Goal: Transaction & Acquisition: Purchase product/service

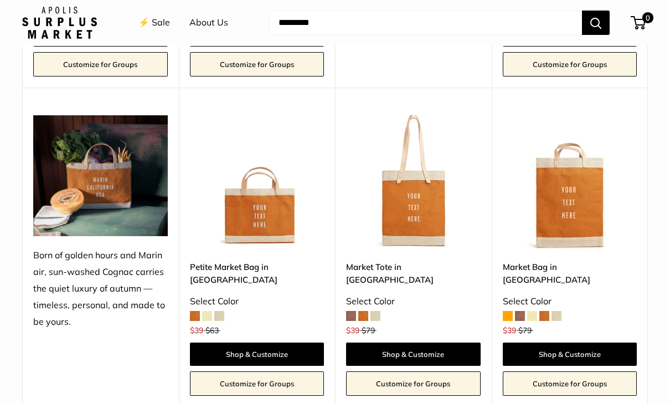
scroll to position [978, 0]
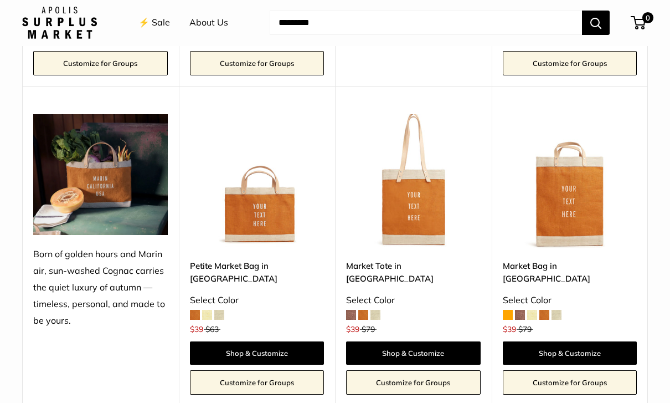
click at [420, 342] on link "Shop & Customize" at bounding box center [413, 353] width 135 height 23
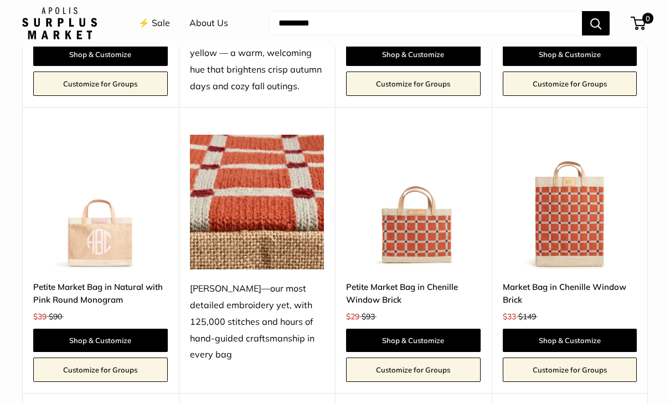
scroll to position [1591, 0]
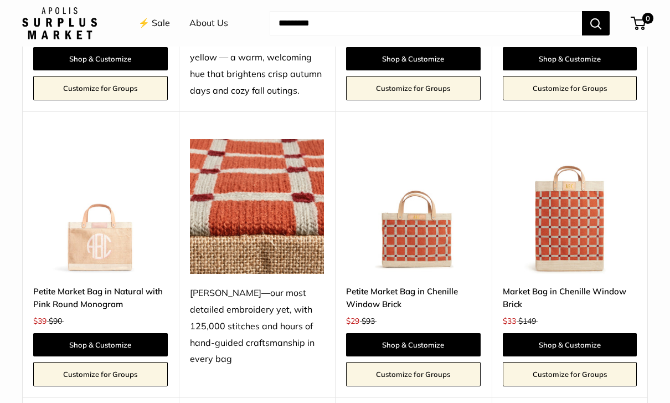
click at [461, 333] on link "Shop & Customize" at bounding box center [570, 344] width 135 height 23
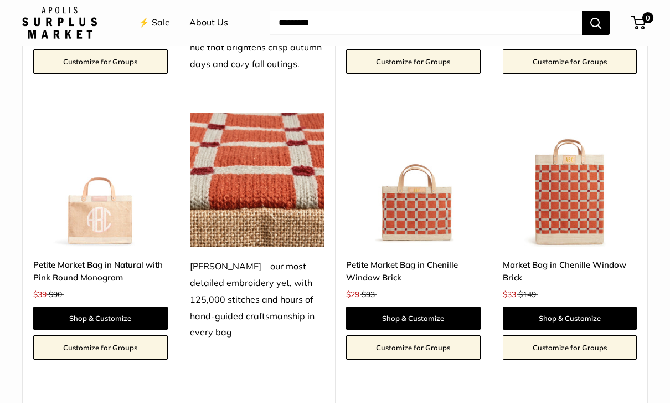
scroll to position [1643, 0]
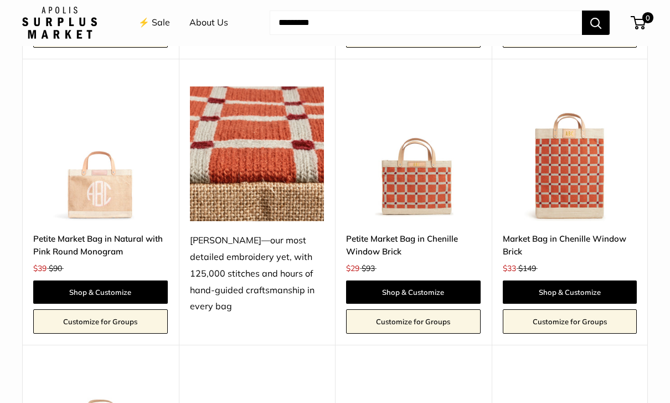
click at [461, 281] on link "Shop & Customize" at bounding box center [570, 292] width 135 height 23
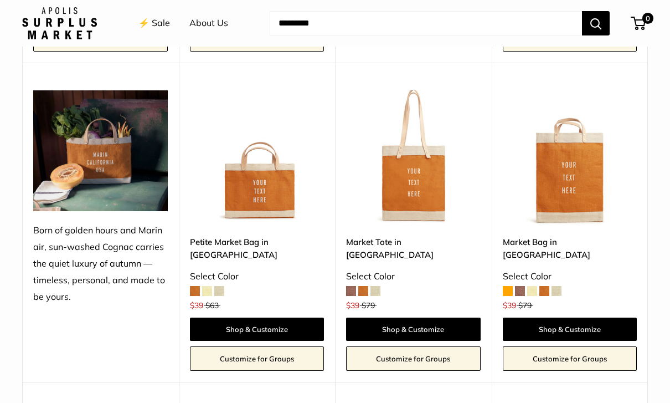
scroll to position [1006, 0]
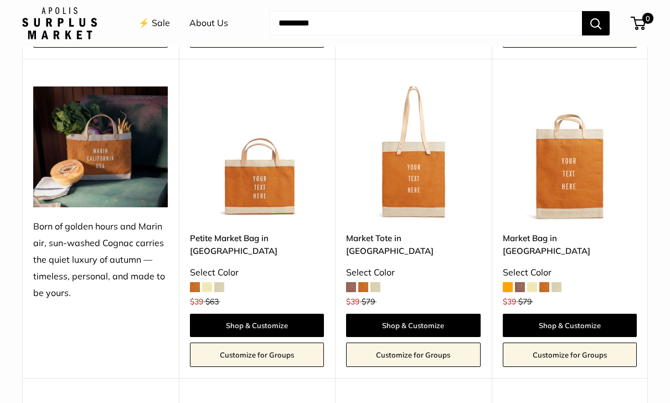
click at [427, 313] on link "Shop & Customize" at bounding box center [413, 324] width 135 height 23
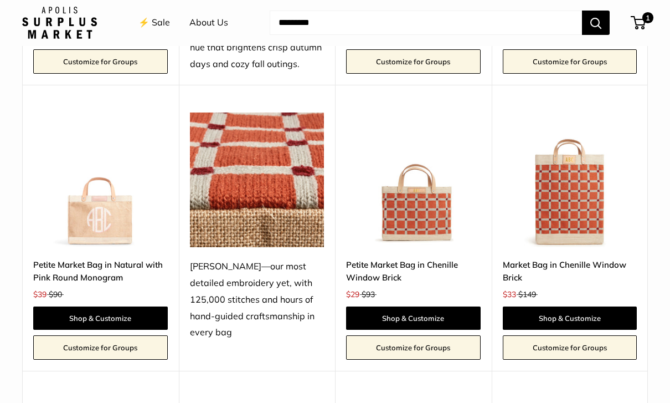
scroll to position [1617, 0]
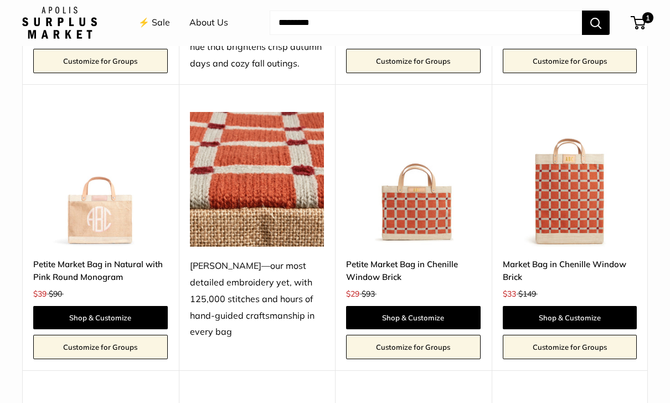
click at [424, 306] on link "Shop & Customize" at bounding box center [413, 317] width 135 height 23
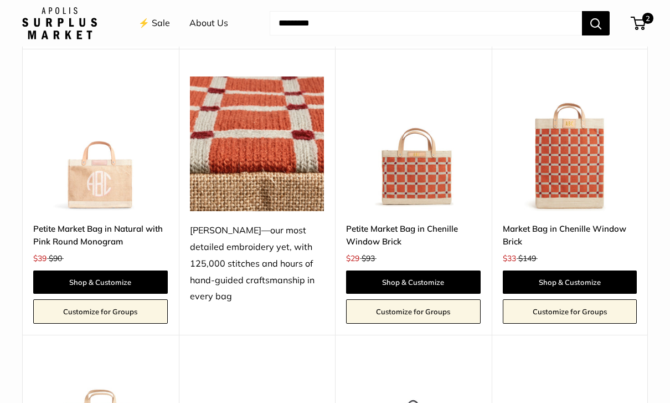
click at [436, 270] on link "Shop & Customize" at bounding box center [413, 281] width 135 height 23
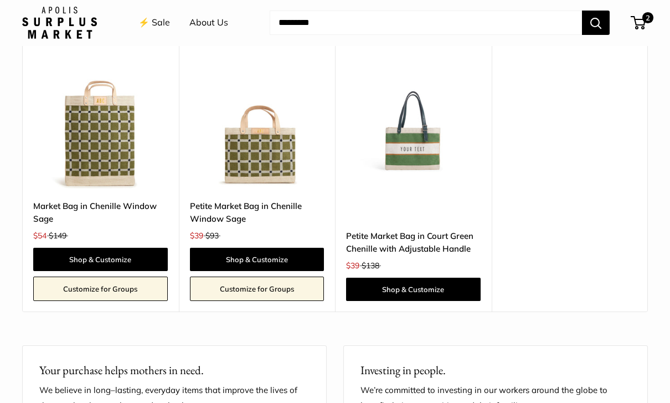
scroll to position [1962, 0]
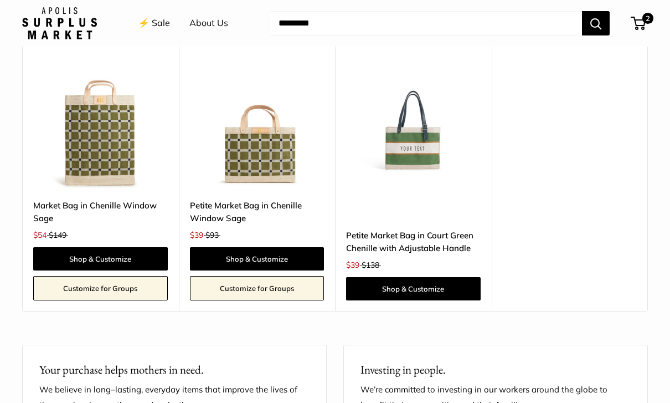
click at [442, 229] on link "Petite Market Bag in Court Green Chenille with Adjustable Handle" at bounding box center [413, 242] width 135 height 26
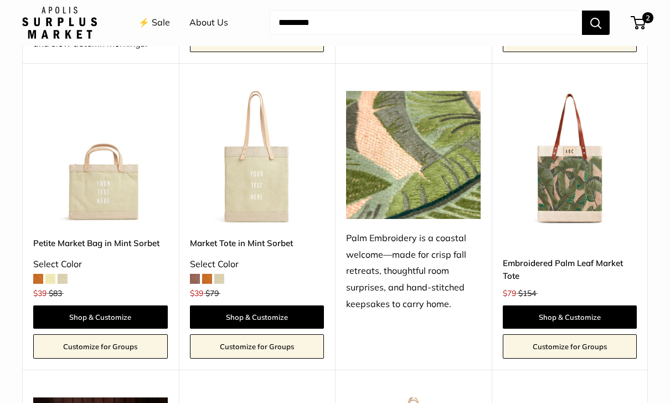
scroll to position [697, 0]
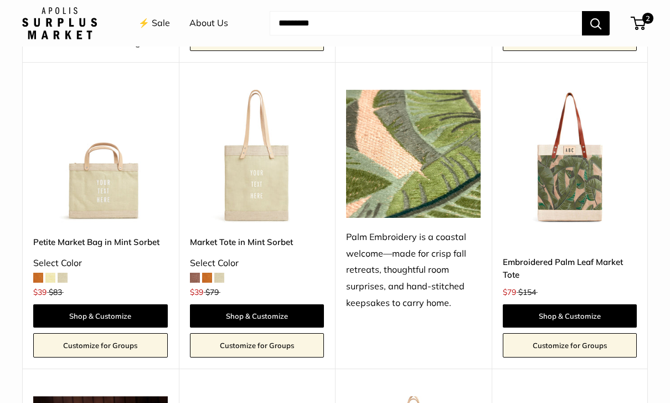
click at [279, 312] on link "Shop & Customize" at bounding box center [257, 315] width 135 height 23
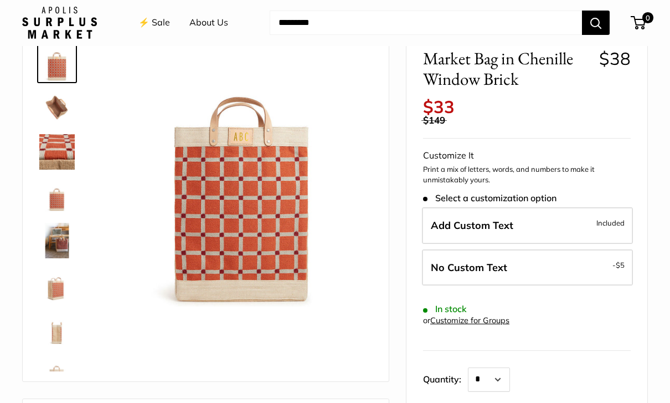
scroll to position [59, 0]
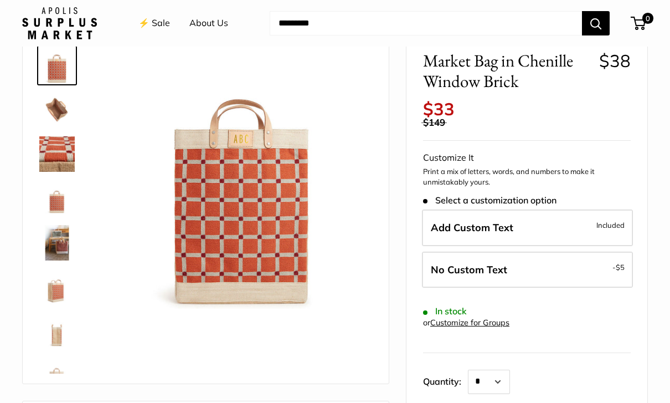
click at [543, 262] on label "No Custom Text - $5" at bounding box center [527, 269] width 211 height 37
click at [571, 218] on label "Add Custom Text Included" at bounding box center [527, 227] width 211 height 37
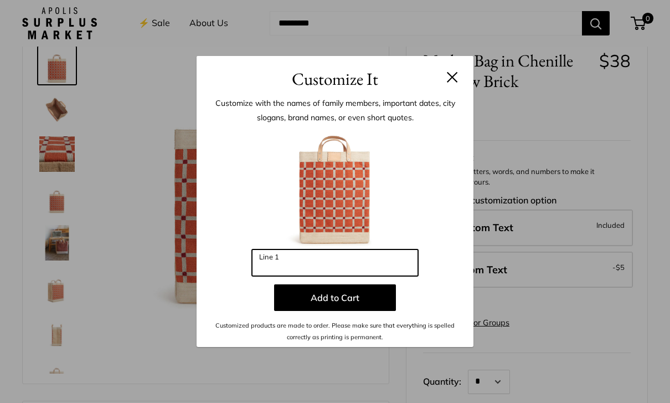
click at [313, 276] on input "Line 1" at bounding box center [335, 262] width 166 height 27
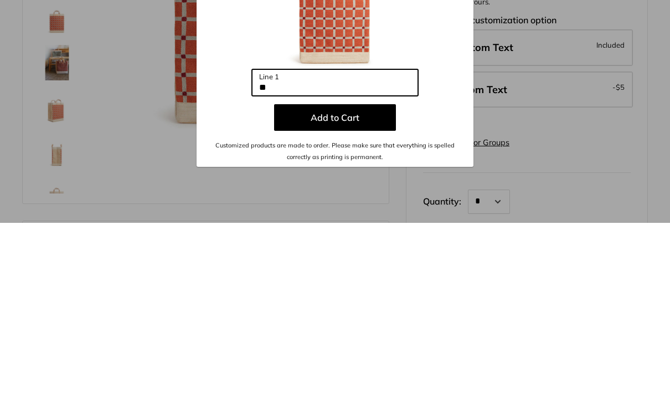
type input "*"
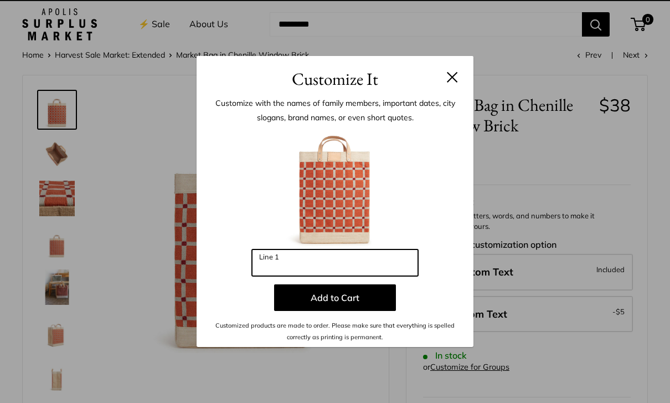
scroll to position [0, 0]
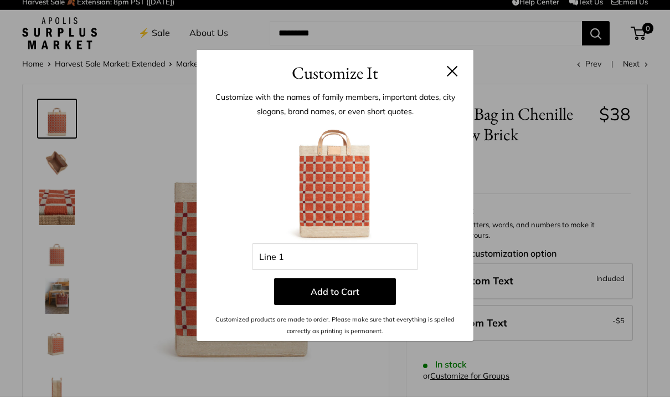
click at [454, 73] on button at bounding box center [452, 76] width 11 height 11
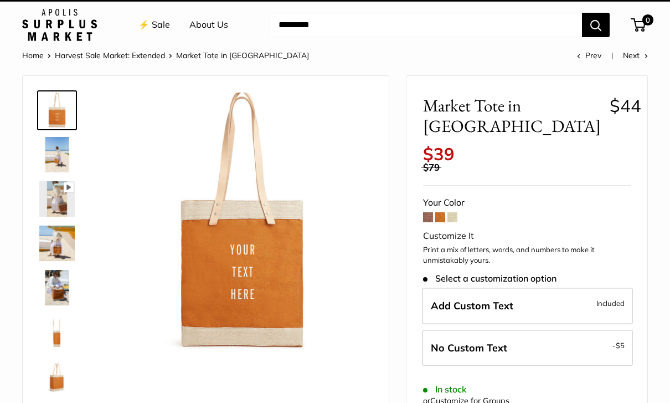
scroll to position [23, 0]
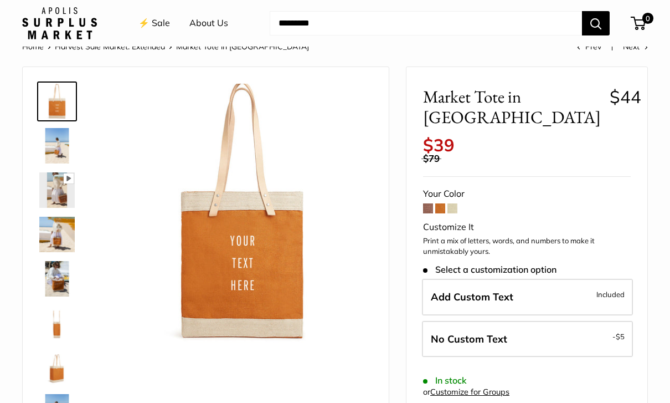
click at [58, 244] on img at bounding box center [56, 234] width 35 height 35
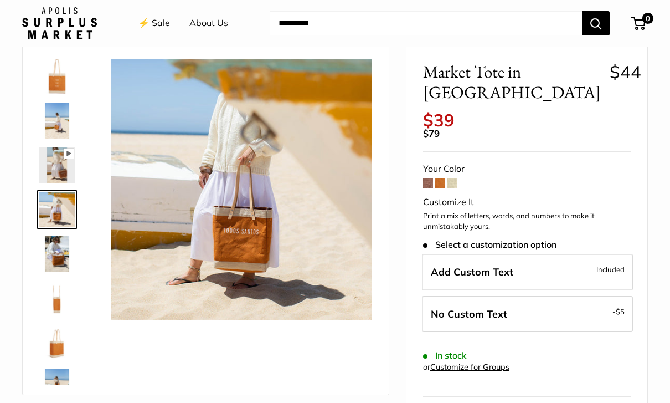
scroll to position [78, 0]
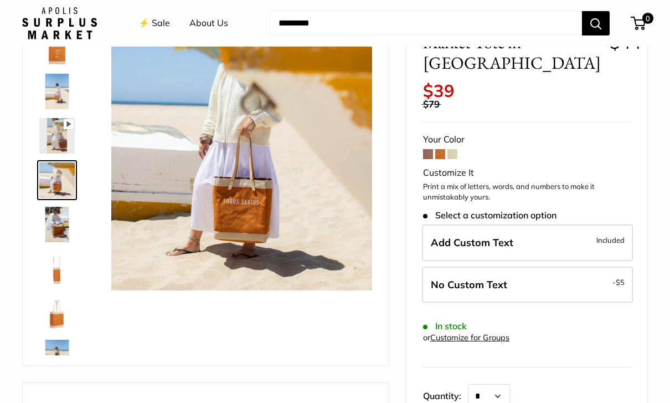
click at [66, 353] on img at bounding box center [56, 356] width 35 height 35
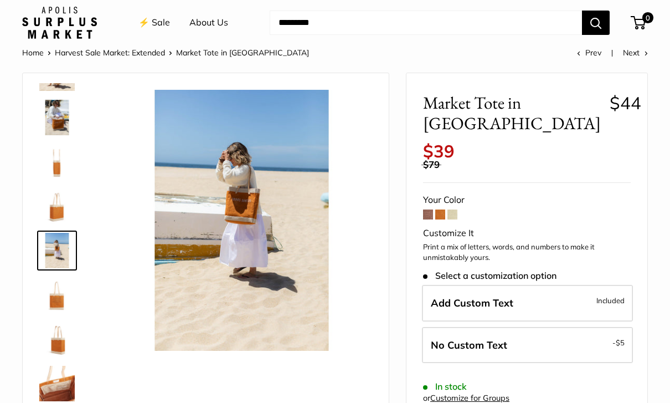
scroll to position [2, 0]
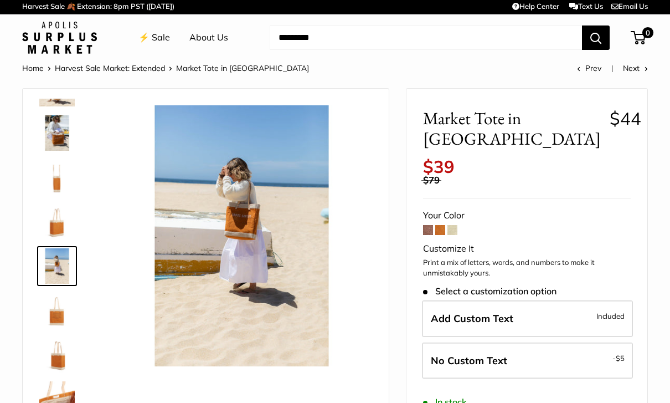
click at [609, 309] on span "Included" at bounding box center [610, 315] width 28 height 13
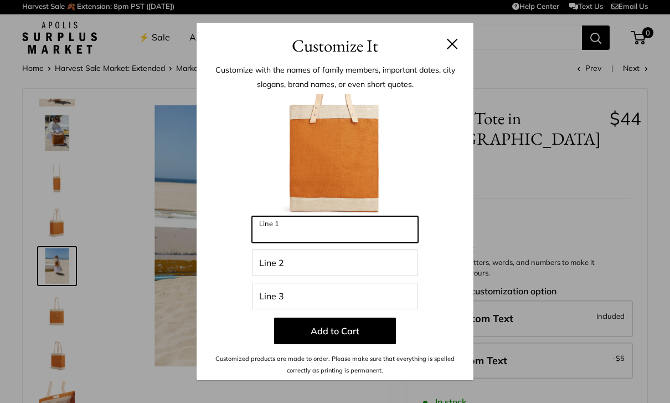
click at [330, 243] on input "Line 1" at bounding box center [335, 229] width 166 height 27
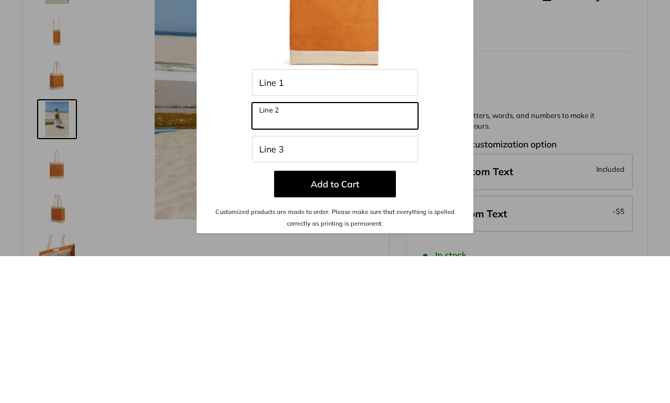
click at [320, 249] on input "Line 2" at bounding box center [335, 262] width 166 height 27
type input "*****"
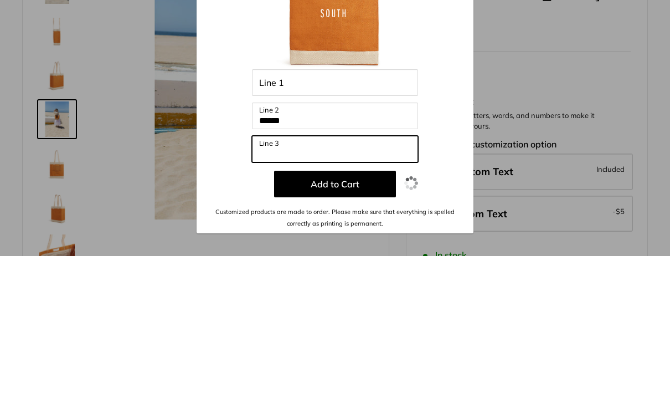
click at [301, 282] on input "Line 3" at bounding box center [335, 295] width 166 height 27
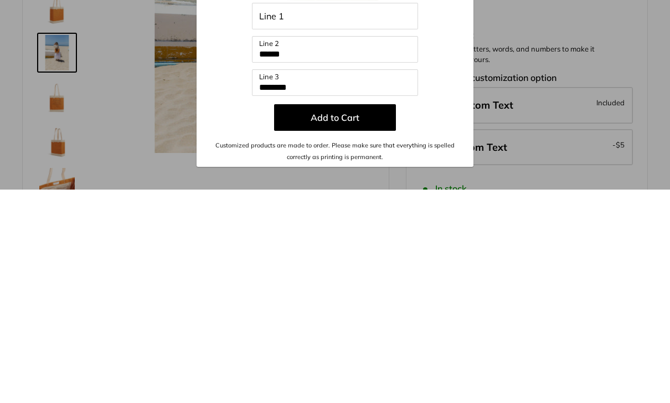
scroll to position [215, 0]
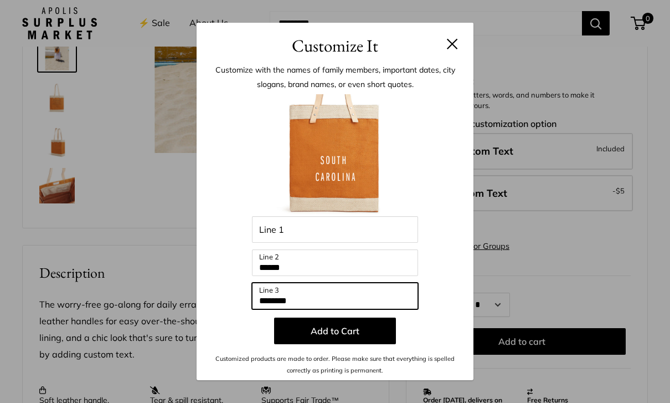
type input "********"
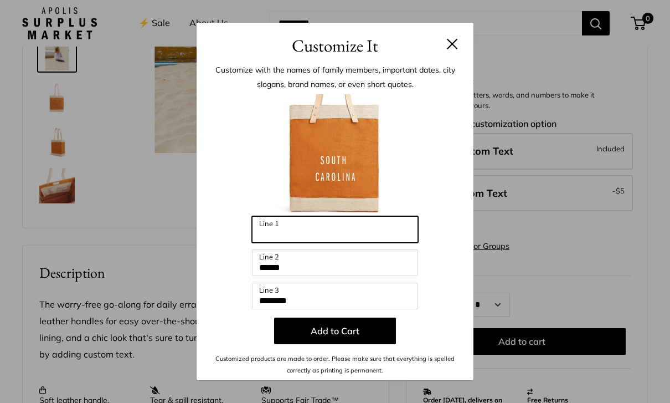
click at [316, 243] on input "Line 1" at bounding box center [335, 229] width 166 height 27
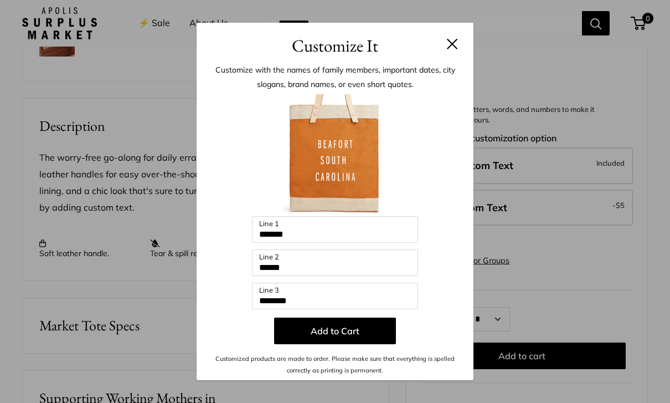
scroll to position [347, 0]
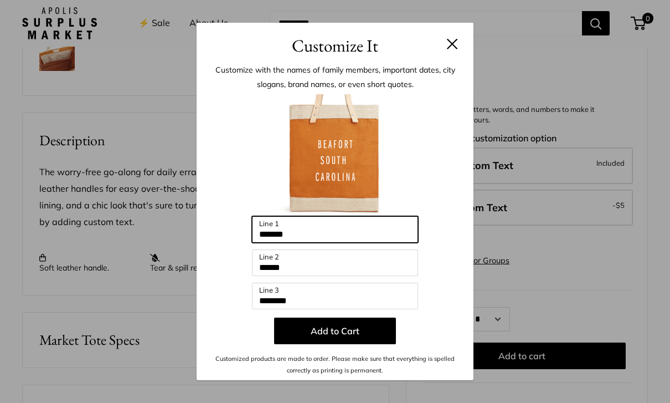
type input "*******"
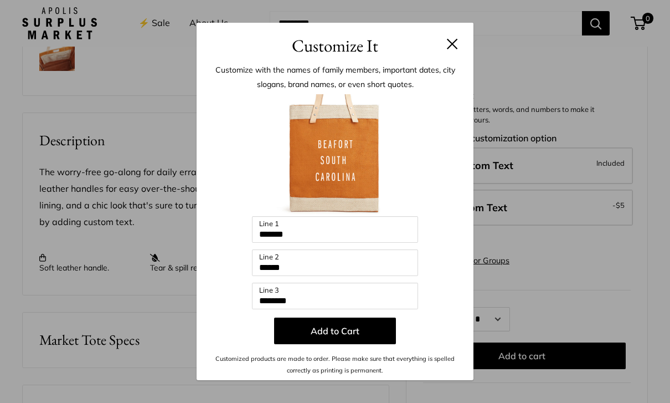
click at [357, 344] on button "Add to Cart" at bounding box center [335, 330] width 122 height 27
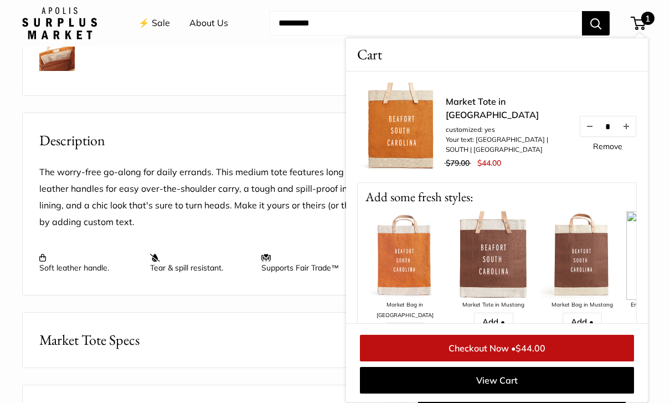
click at [292, 344] on button "Market Tote Specs" at bounding box center [206, 339] width 366 height 55
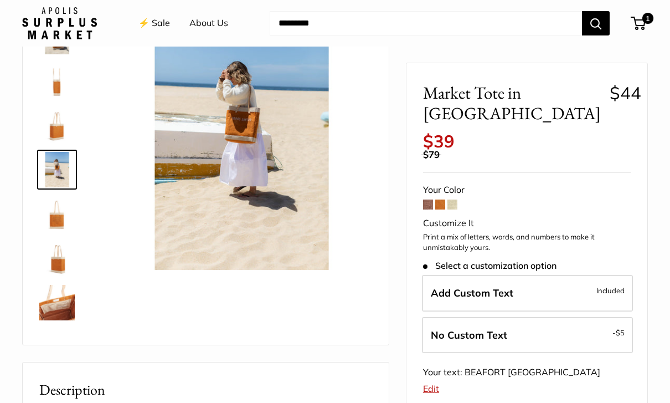
scroll to position [91, 0]
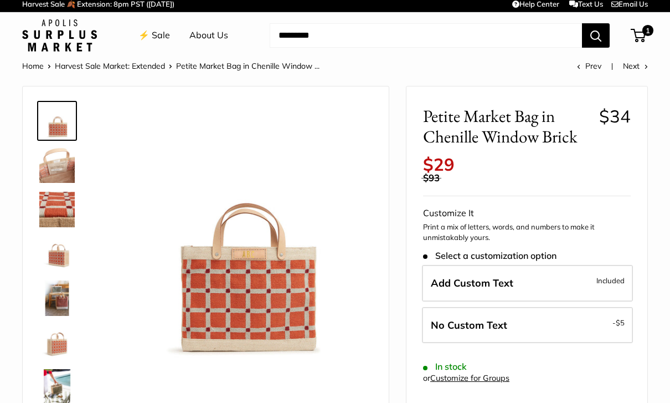
scroll to position [5, 0]
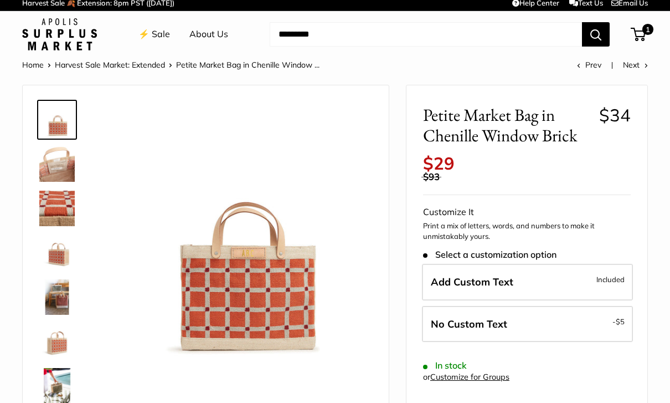
click at [64, 345] on img at bounding box center [56, 340] width 35 height 35
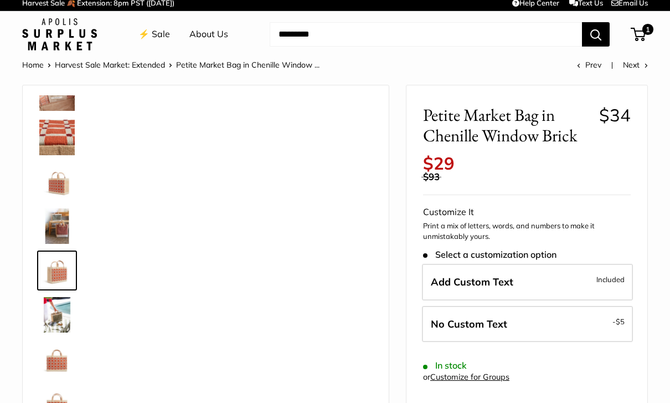
scroll to position [22, 0]
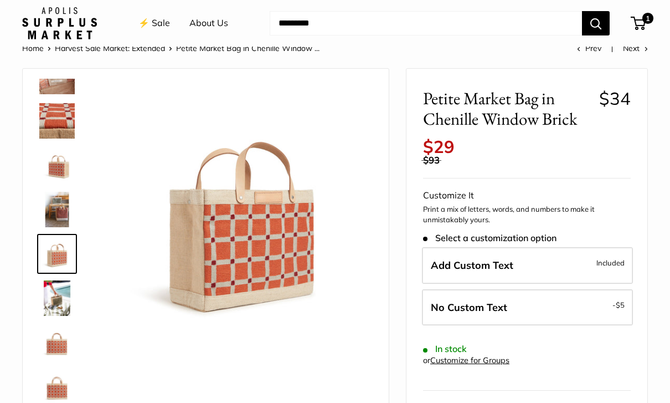
click at [583, 259] on label "Add Custom Text Included" at bounding box center [527, 265] width 211 height 37
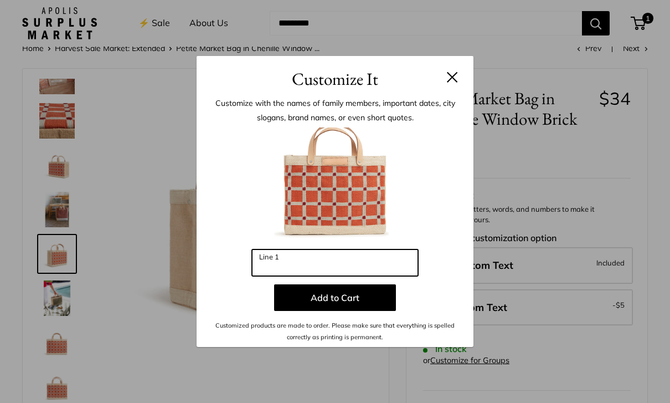
click at [313, 276] on input "Line 1" at bounding box center [335, 262] width 166 height 27
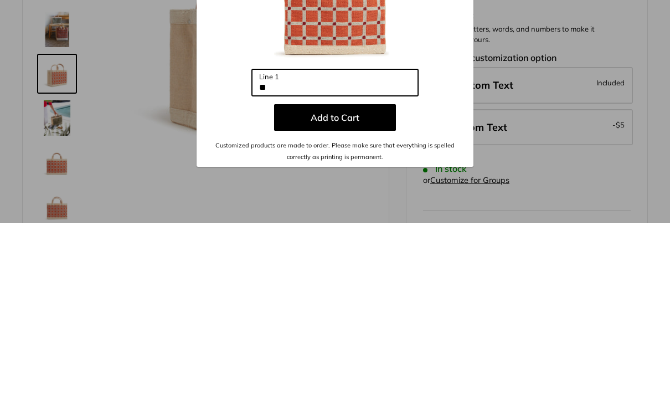
type input "*"
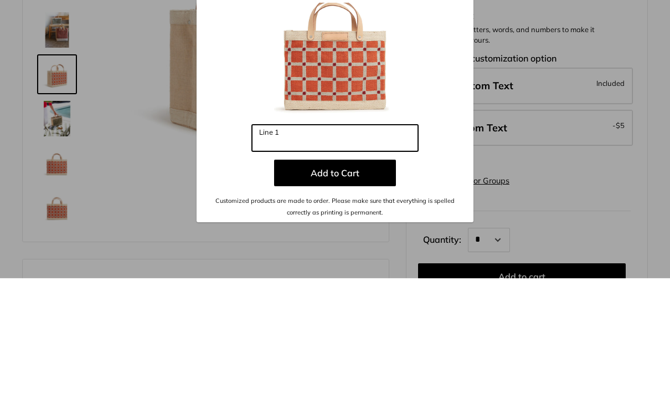
scroll to position [77, 0]
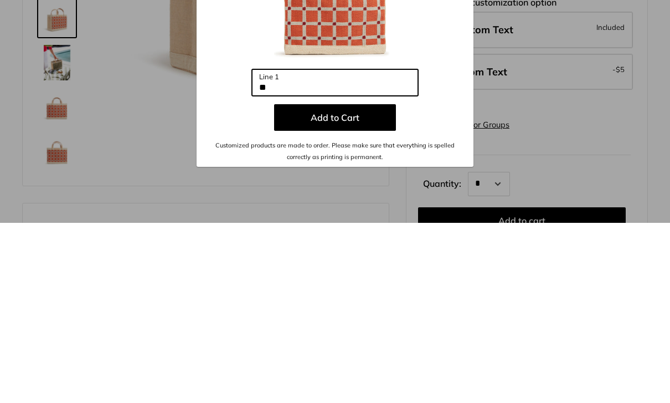
type input "**"
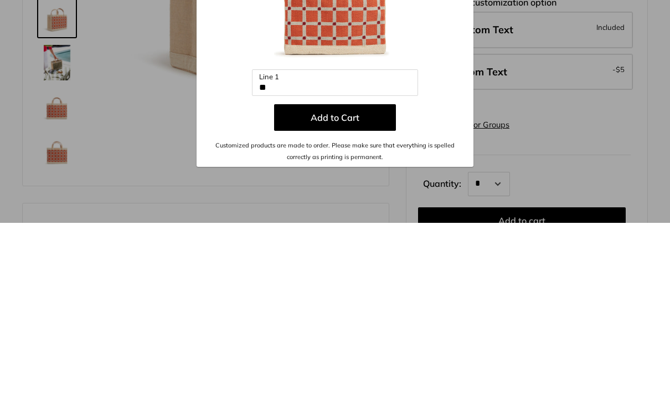
click at [360, 284] on button "Add to Cart" at bounding box center [335, 297] width 122 height 27
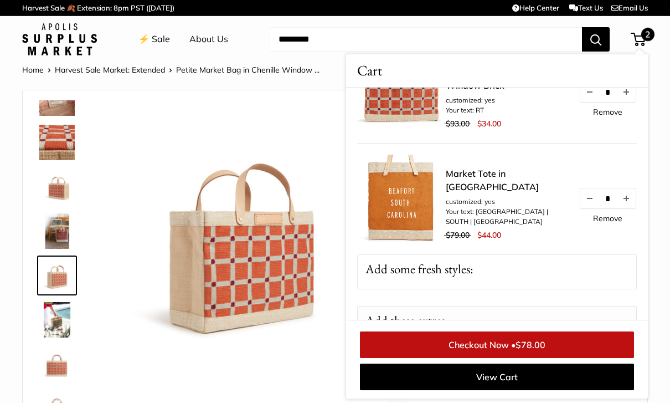
scroll to position [56, 0]
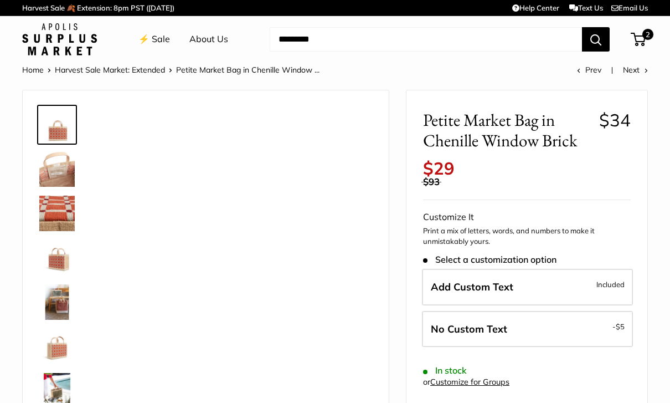
click at [435, 269] on label "Add Custom Text Included" at bounding box center [527, 287] width 211 height 37
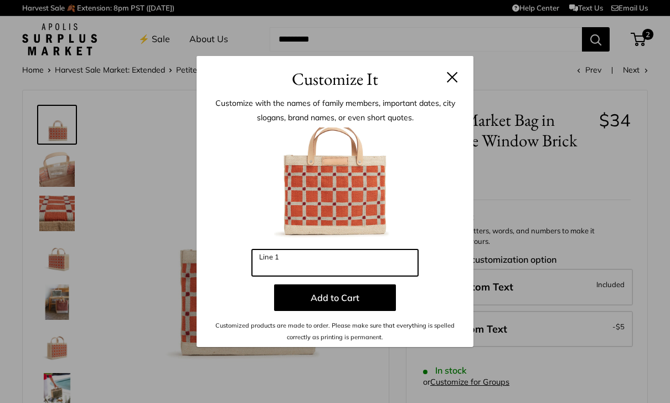
click at [304, 266] on input "Line 1" at bounding box center [335, 262] width 166 height 27
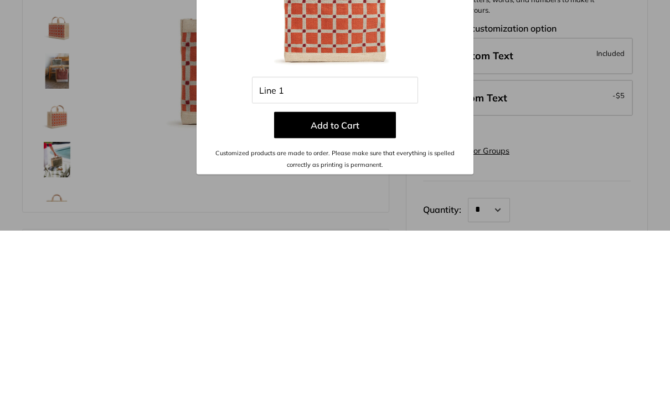
scroll to position [231, 0]
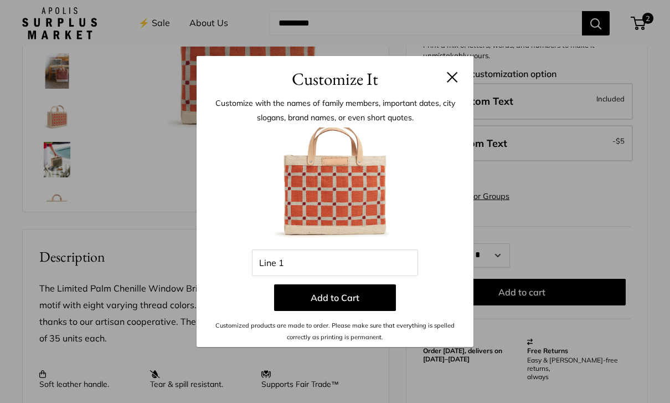
click at [457, 80] on button at bounding box center [452, 76] width 11 height 11
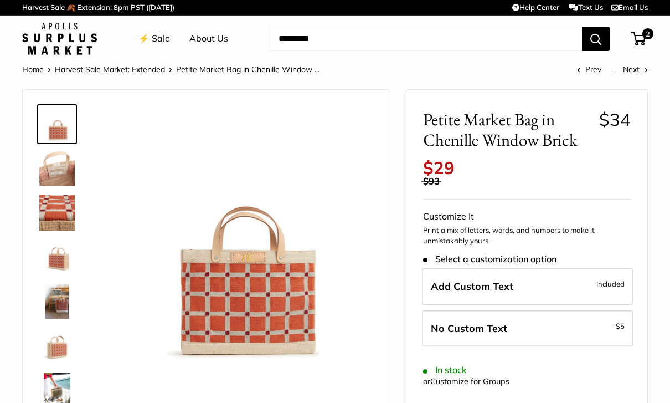
scroll to position [0, 0]
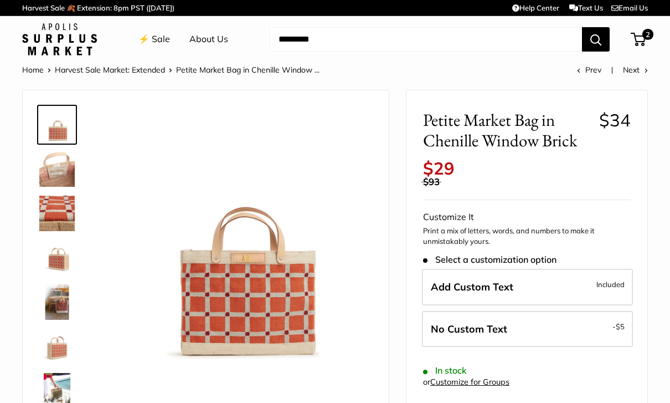
click at [641, 43] on span "2" at bounding box center [638, 39] width 15 height 13
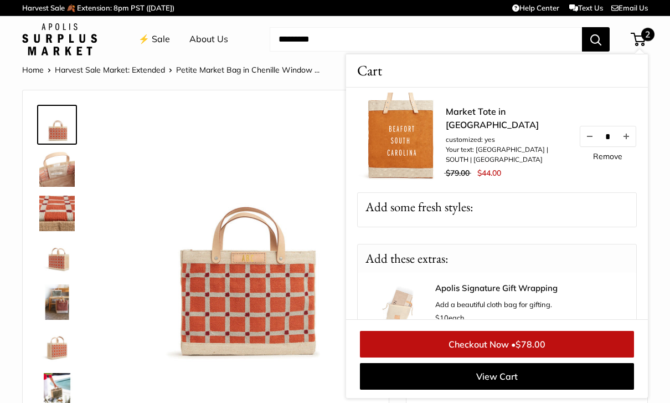
scroll to position [120, 0]
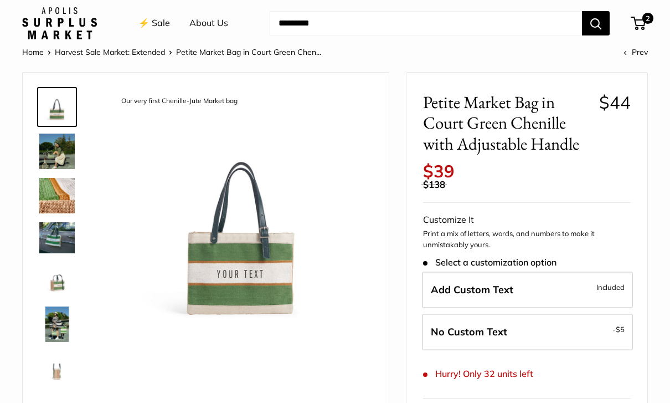
scroll to position [18, 0]
click at [602, 323] on label "No Custom Text - $5" at bounding box center [527, 331] width 211 height 37
click at [612, 280] on span "Included" at bounding box center [610, 286] width 28 height 13
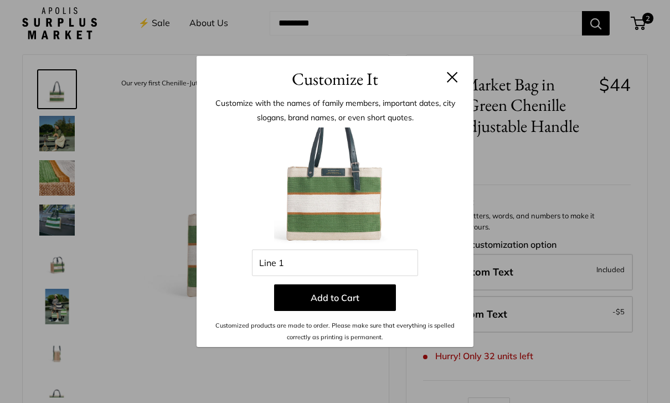
scroll to position [33, 0]
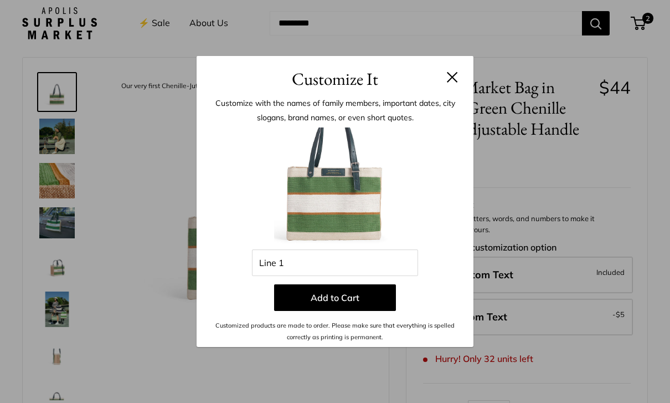
click at [450, 83] on button at bounding box center [452, 76] width 11 height 11
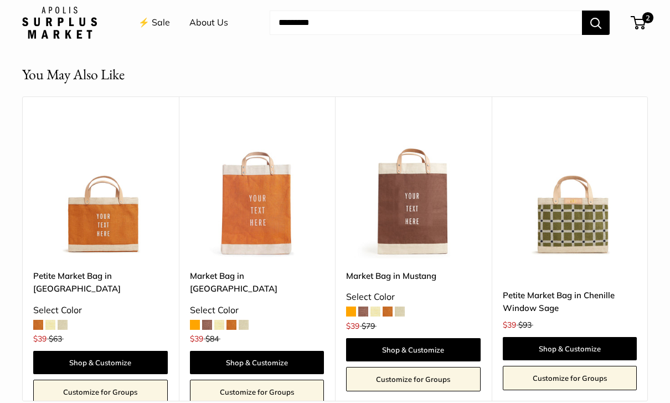
scroll to position [924, 0]
click at [581, 337] on link "Shop & Customize" at bounding box center [570, 348] width 135 height 23
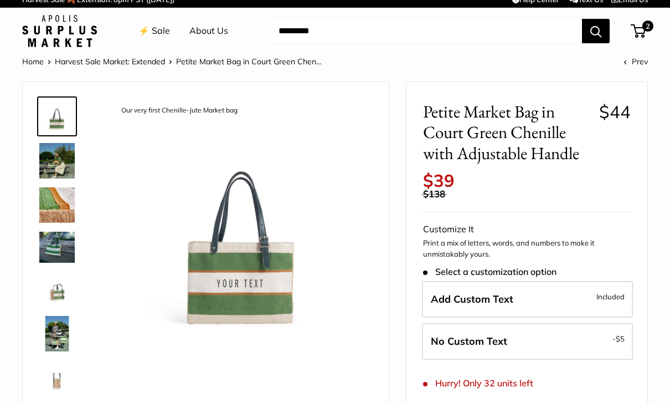
scroll to position [0, 0]
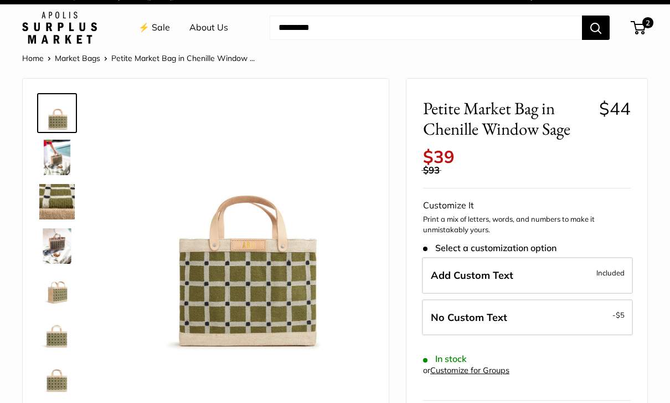
scroll to position [11, 0]
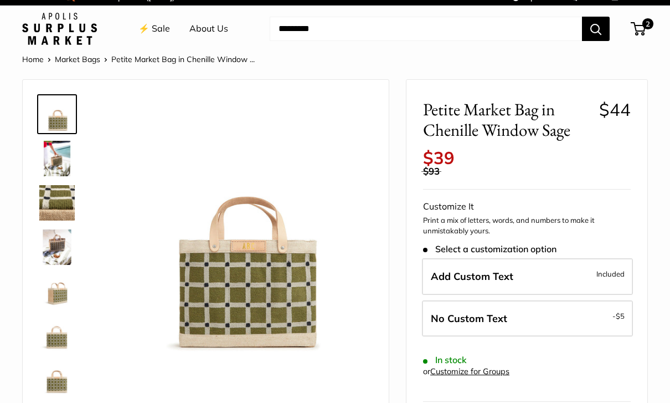
click at [315, 147] on img at bounding box center [241, 226] width 261 height 261
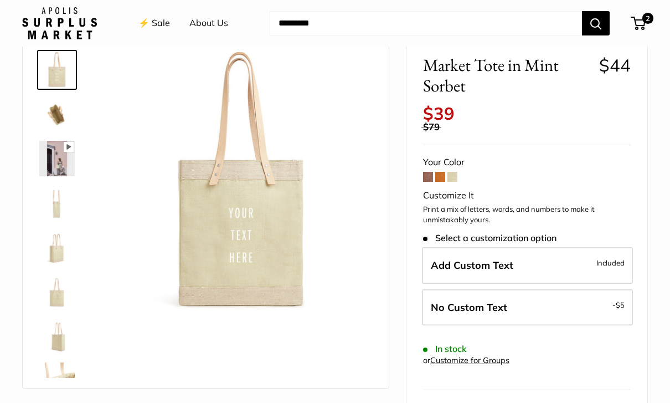
scroll to position [56, 0]
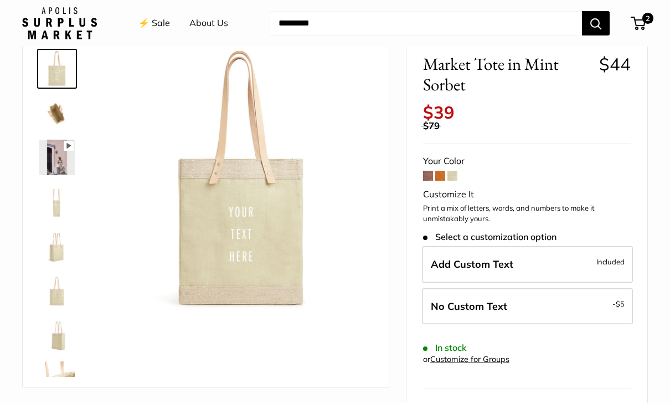
click at [429, 171] on span at bounding box center [428, 176] width 10 height 10
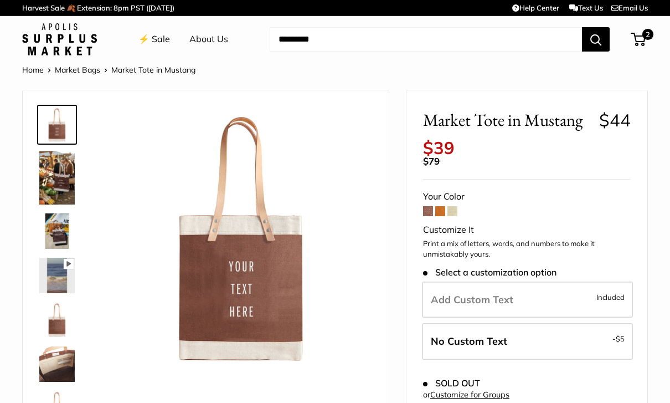
click at [443, 206] on span at bounding box center [440, 211] width 10 height 10
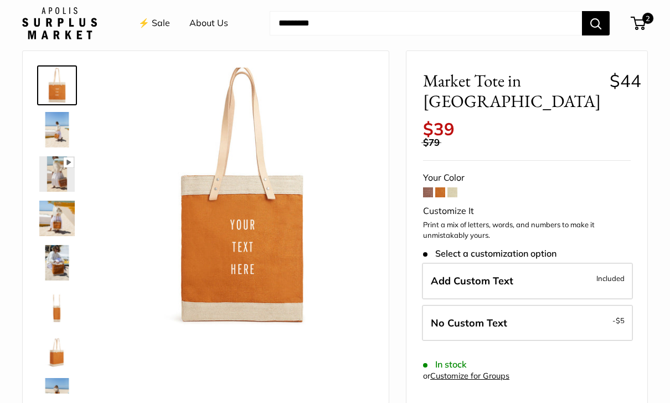
scroll to position [47, 0]
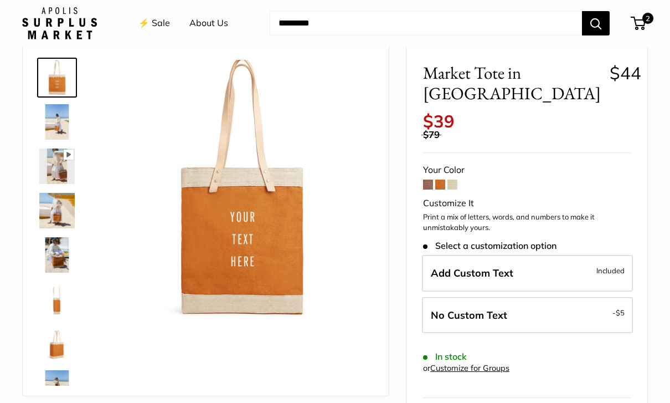
click at [601, 255] on label "Add Custom Text Included" at bounding box center [527, 273] width 211 height 37
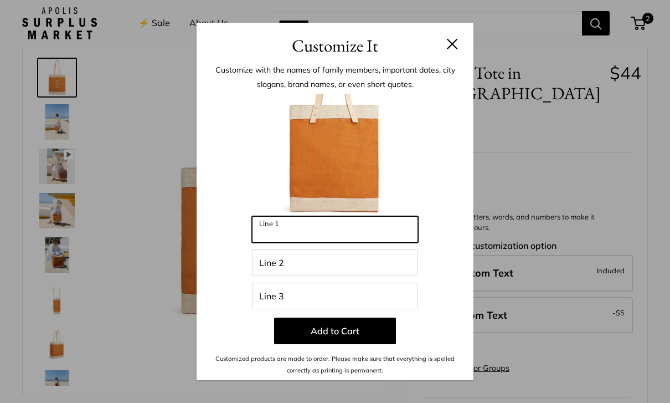
click at [312, 243] on input "Line 1" at bounding box center [335, 229] width 166 height 27
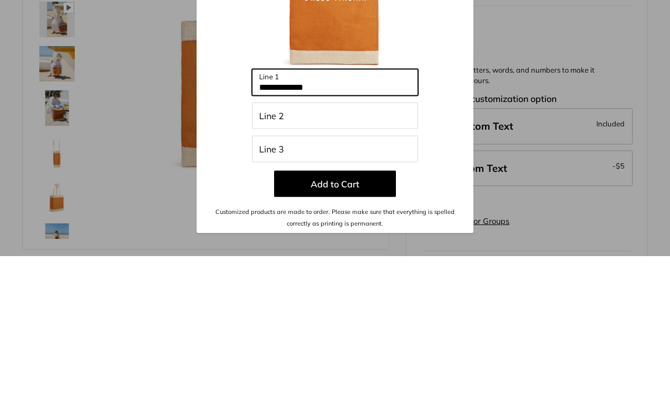
type input "**********"
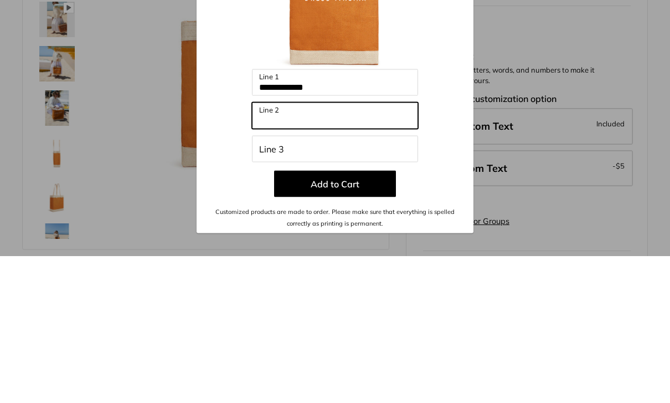
click at [318, 249] on input "Line 2" at bounding box center [335, 262] width 166 height 27
type input "**********"
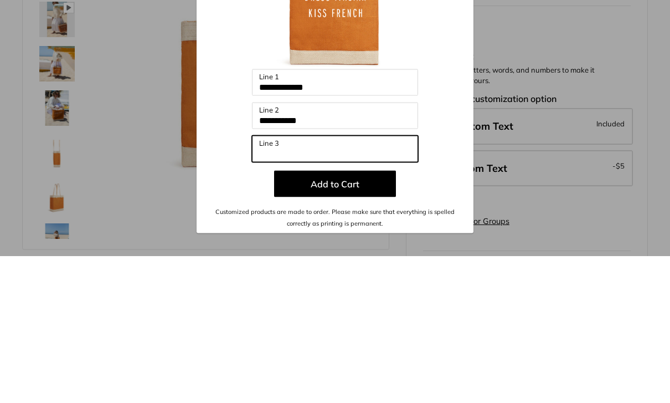
click at [290, 282] on input "Line 3" at bounding box center [335, 295] width 166 height 27
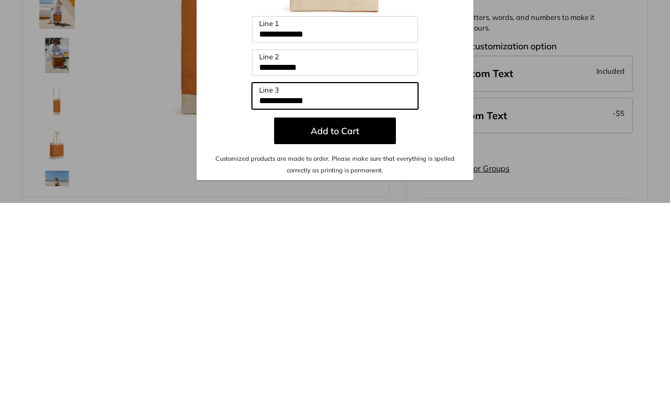
click at [352, 282] on input "**********" at bounding box center [335, 295] width 166 height 27
type input "*"
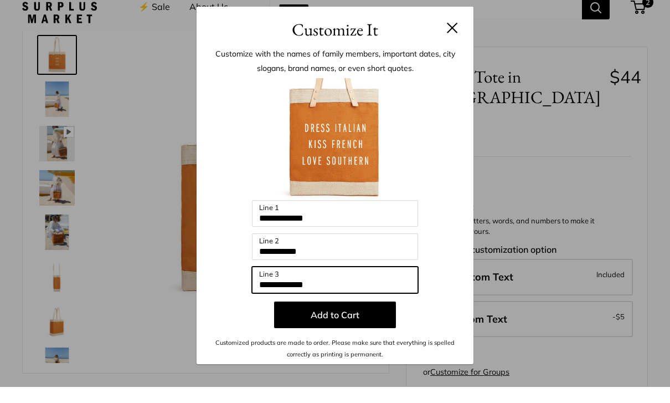
scroll to position [0, 0]
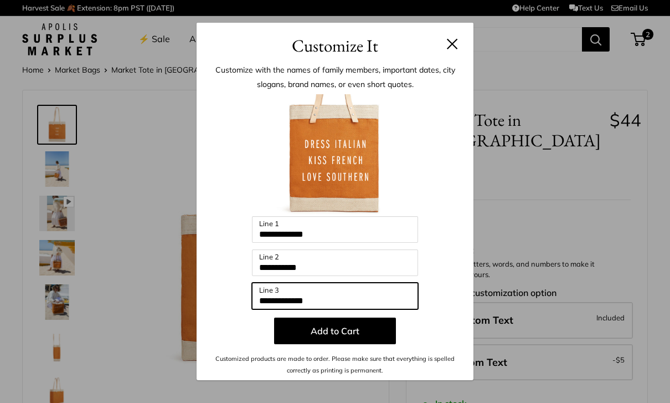
click at [349, 303] on input "**********" at bounding box center [335, 295] width 166 height 27
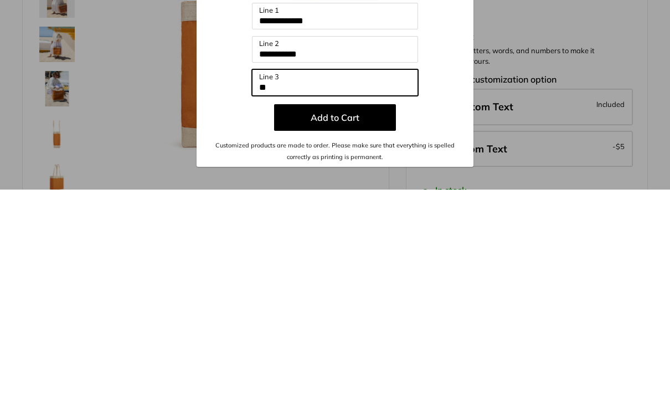
type input "*"
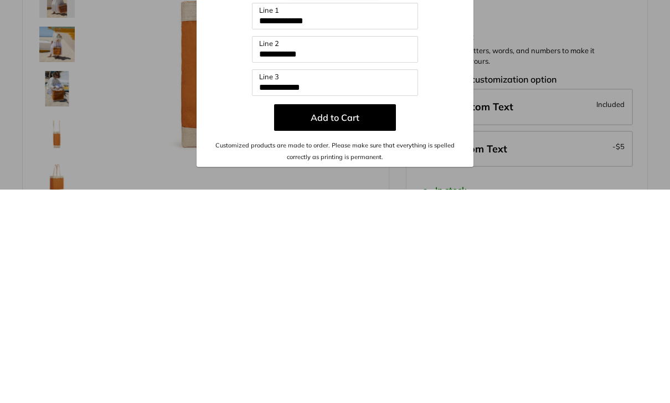
scroll to position [213, 0]
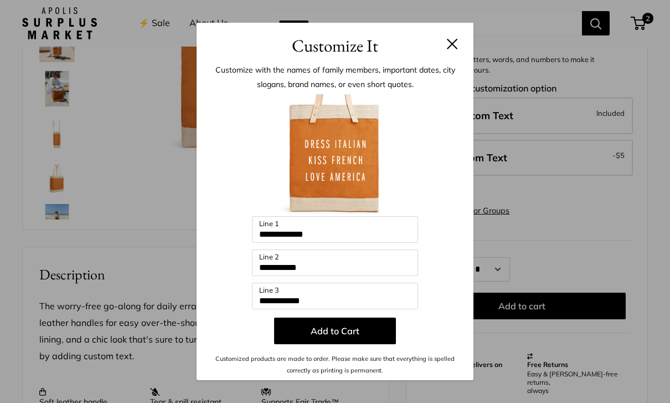
click at [668, 34] on div "**********" at bounding box center [335, 201] width 670 height 403
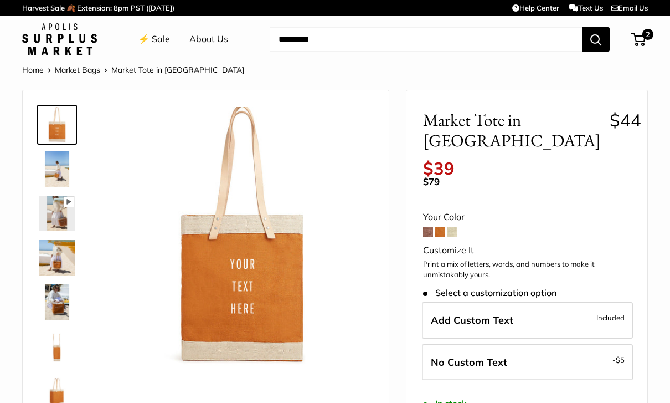
scroll to position [2, 0]
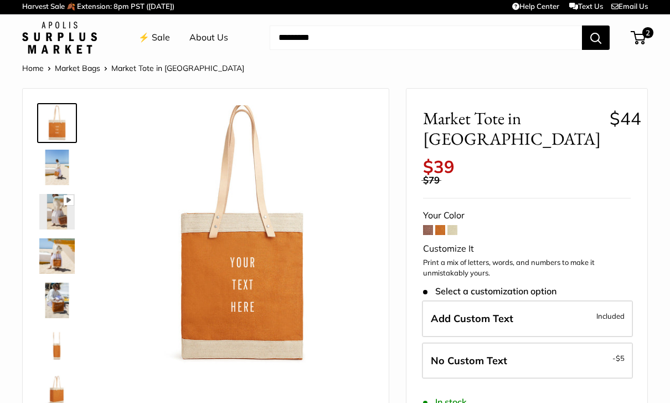
click at [560, 300] on label "Add Custom Text Included" at bounding box center [527, 318] width 211 height 37
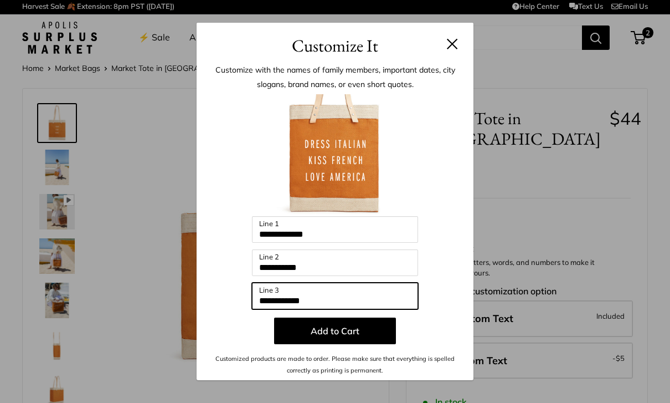
click at [334, 309] on input "**********" at bounding box center [335, 295] width 166 height 27
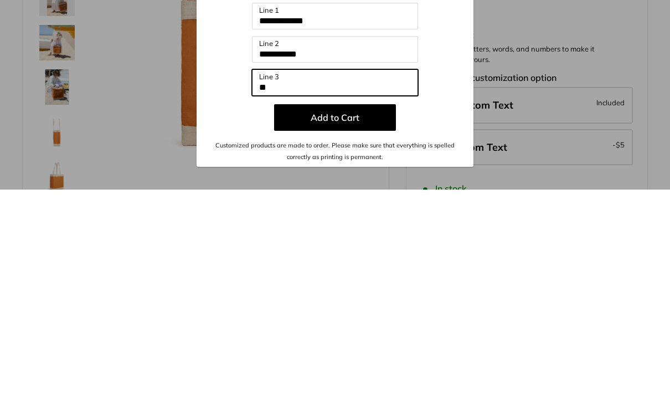
type input "*"
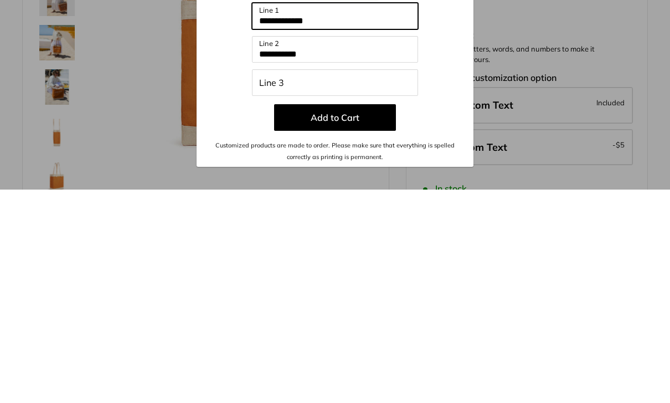
click at [344, 216] on input "**********" at bounding box center [335, 229] width 166 height 27
type input "*"
type input "**********"
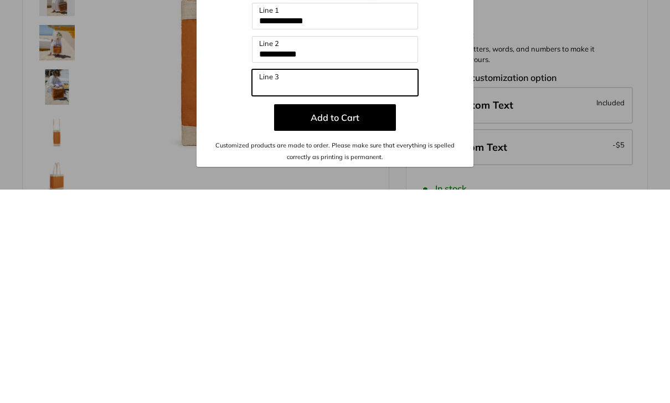
click at [287, 282] on input "Line 3" at bounding box center [335, 295] width 166 height 27
type input "**********"
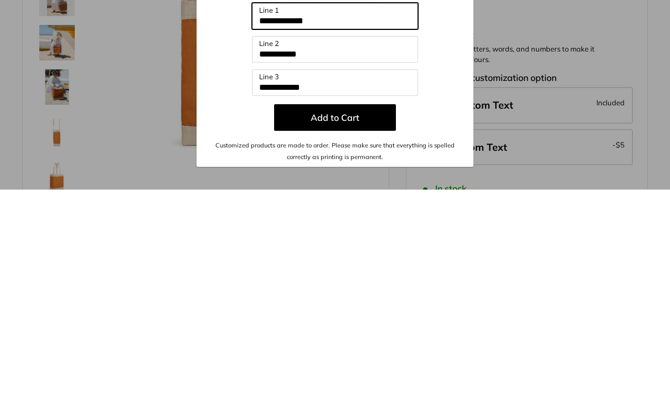
click at [343, 216] on input "**********" at bounding box center [335, 229] width 166 height 27
type input "**********"
click at [352, 317] on button "Add to Cart" at bounding box center [335, 330] width 122 height 27
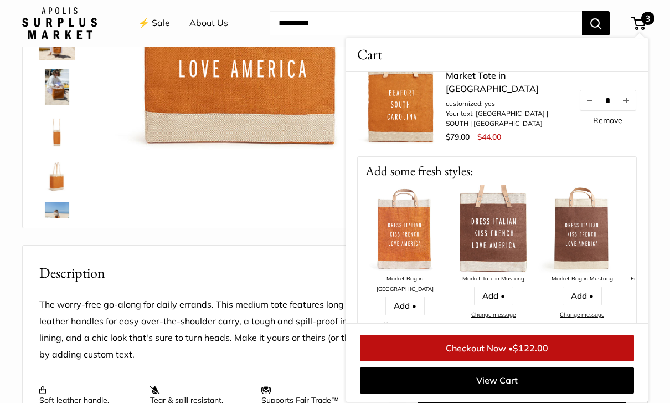
scroll to position [248, 0]
click at [503, 297] on link "Add •" at bounding box center [493, 296] width 39 height 19
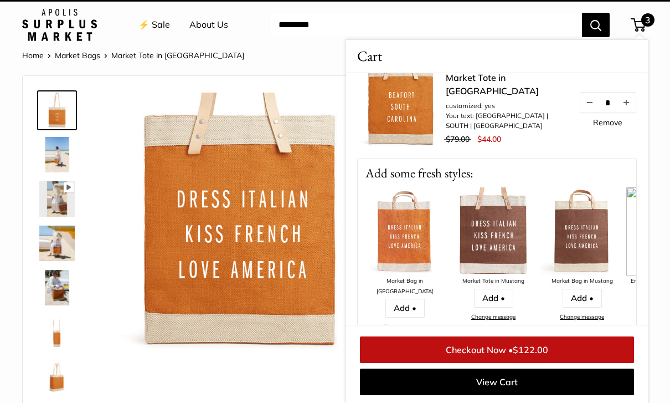
click at [625, 257] on img at bounding box center [582, 231] width 89 height 89
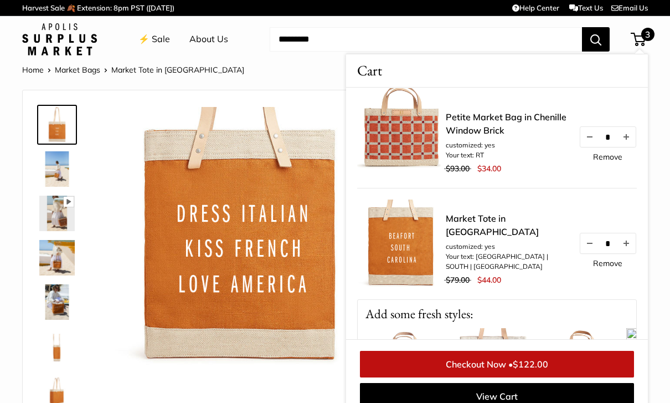
scroll to position [109, 0]
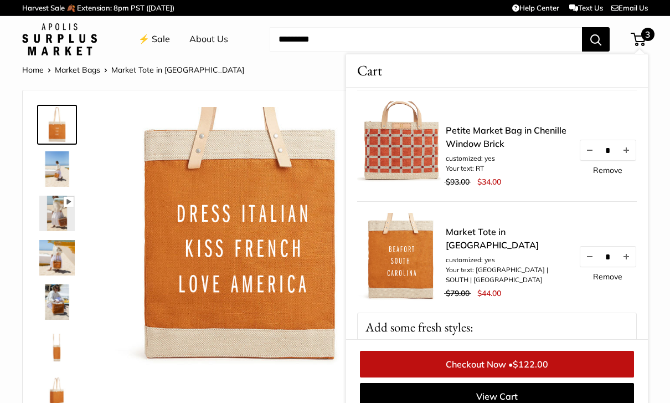
click at [607, 172] on link "Remove" at bounding box center [607, 170] width 29 height 8
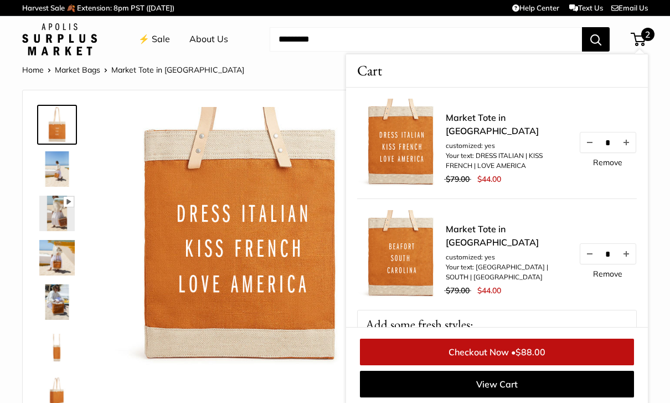
click at [612, 277] on link "Remove" at bounding box center [607, 274] width 29 height 8
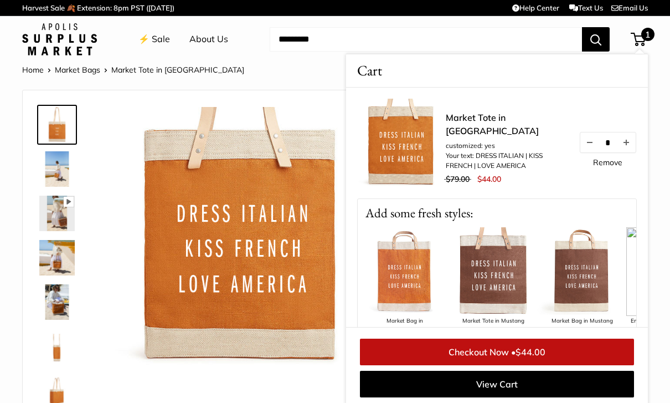
click at [615, 283] on img at bounding box center [582, 271] width 89 height 89
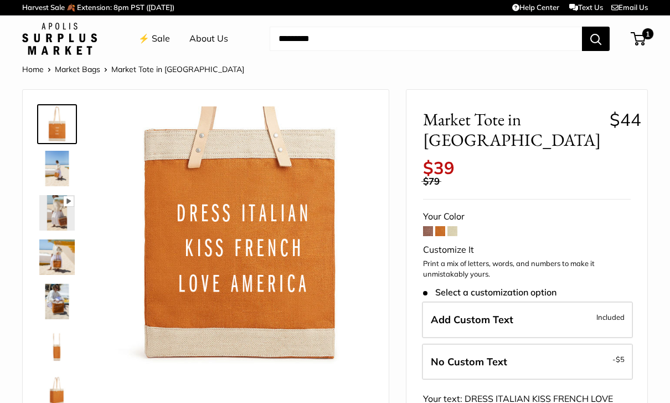
scroll to position [3, 0]
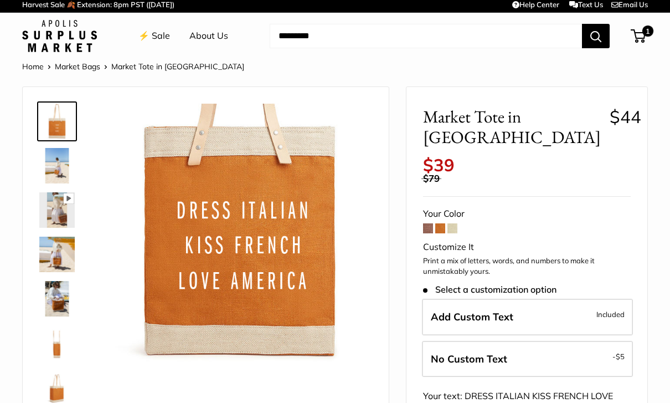
click at [431, 223] on span at bounding box center [428, 228] width 10 height 10
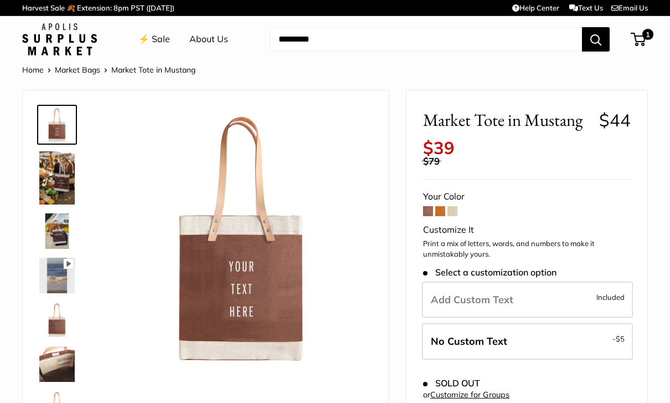
scroll to position [2, 0]
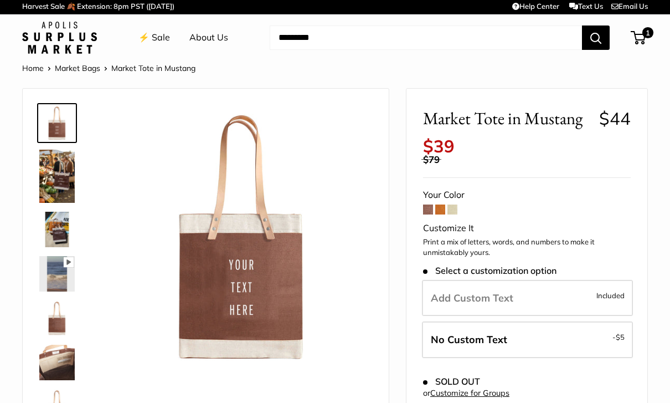
click at [586, 286] on label "Add Custom Text Included" at bounding box center [527, 298] width 211 height 37
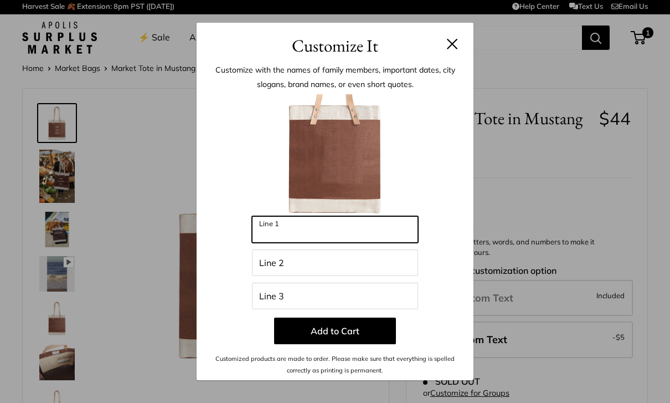
click at [324, 233] on input "Line 1" at bounding box center [335, 229] width 166 height 27
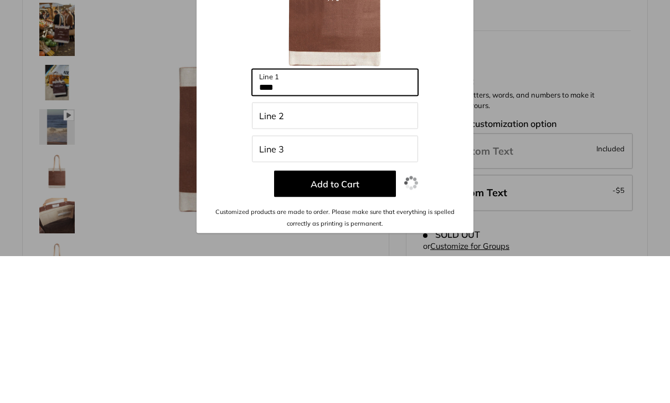
type input "***"
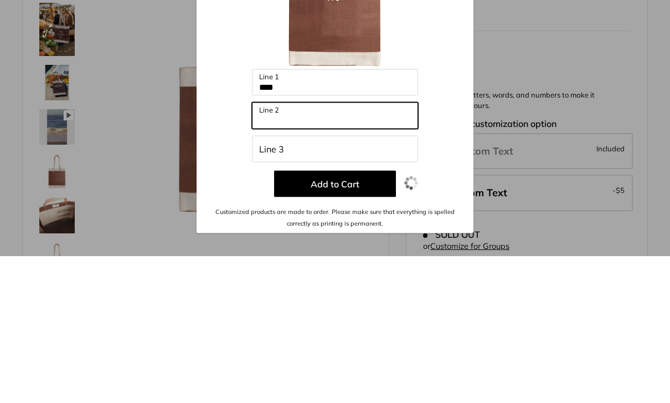
click at [313, 249] on input "Line 2" at bounding box center [335, 262] width 166 height 27
type input "******"
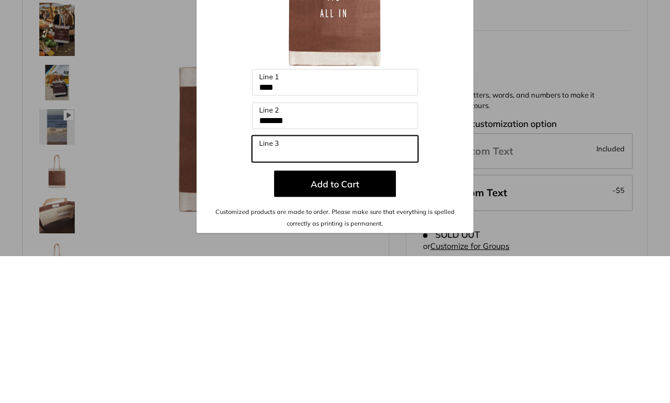
click at [289, 282] on input "Line 3" at bounding box center [335, 295] width 166 height 27
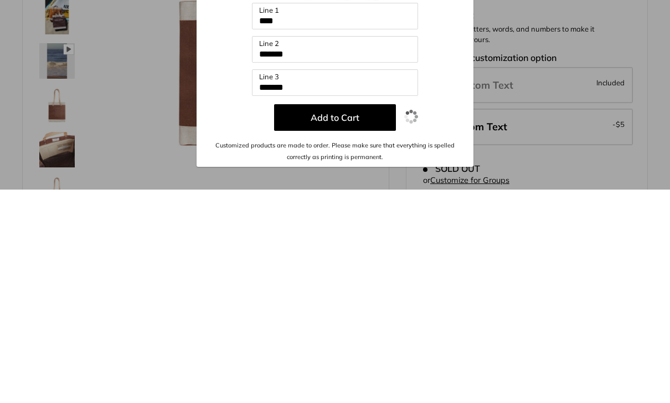
scroll to position [215, 0]
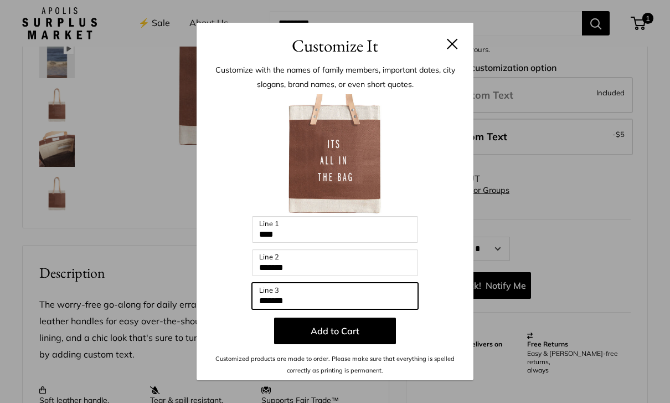
type input "*******"
click at [357, 342] on button "Add to Cart" at bounding box center [335, 330] width 122 height 27
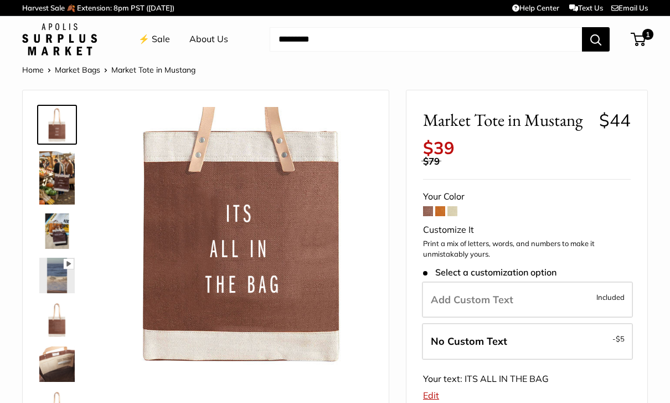
scroll to position [1, 0]
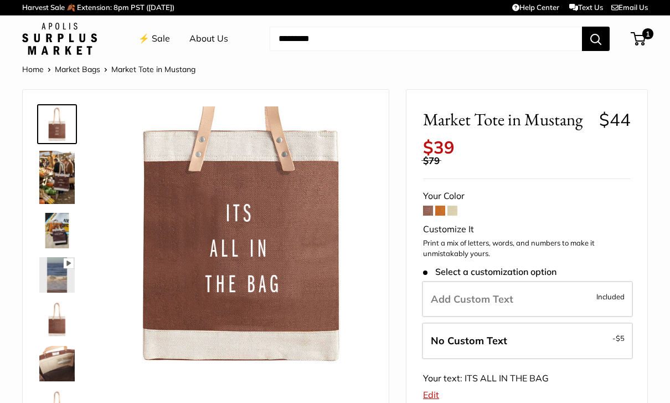
click at [444, 205] on span at bounding box center [440, 210] width 10 height 10
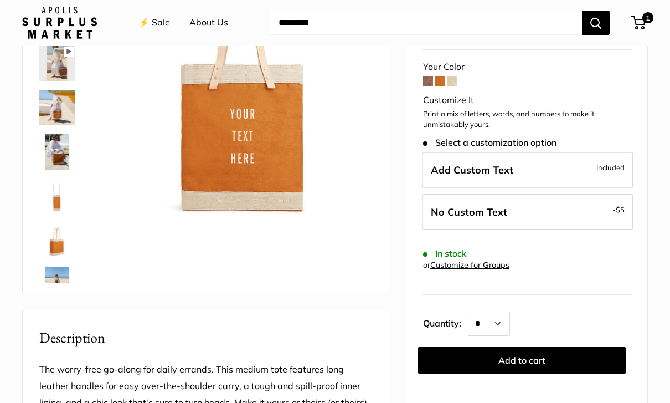
scroll to position [150, 0]
click at [606, 152] on label "Add Custom Text Included" at bounding box center [527, 170] width 211 height 37
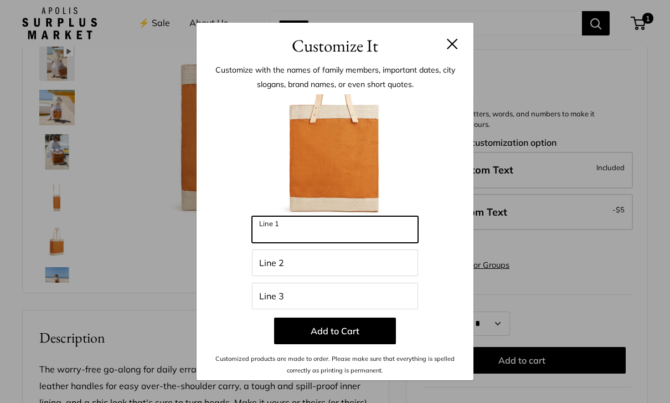
click at [334, 243] on input "Line 1" at bounding box center [335, 229] width 166 height 27
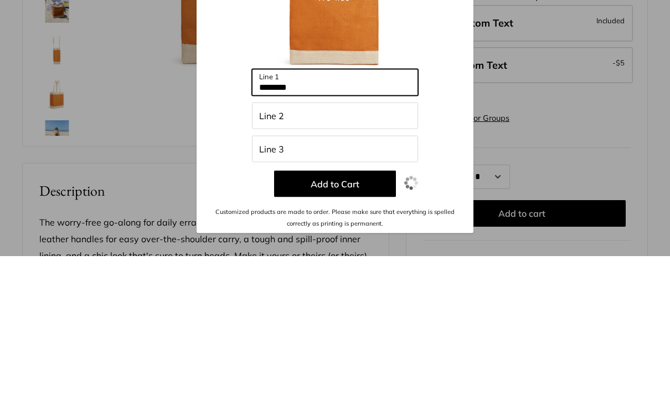
type input "*******"
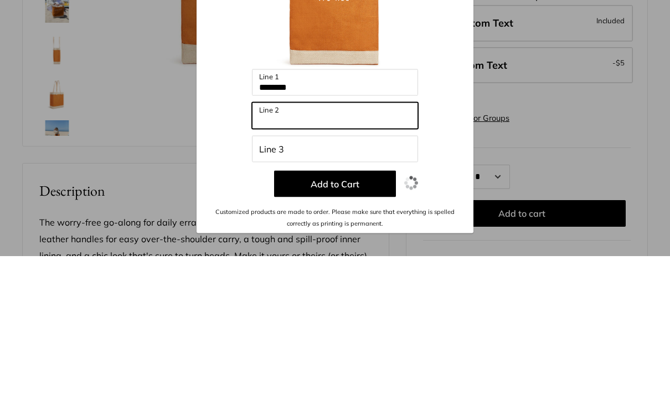
click at [315, 249] on input "Line 2" at bounding box center [335, 262] width 166 height 27
type input "**"
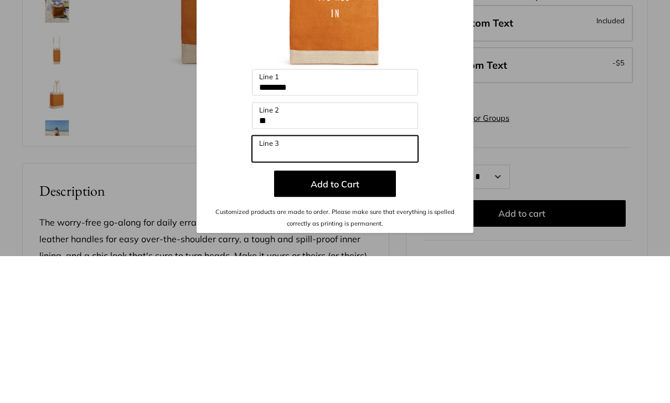
click at [287, 282] on input "Line 3" at bounding box center [335, 295] width 166 height 27
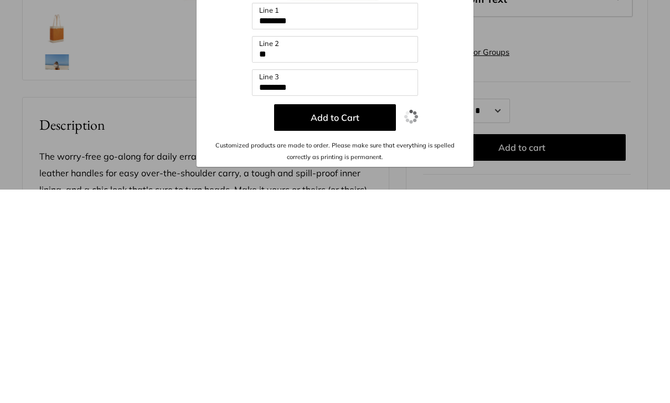
scroll to position [363, 0]
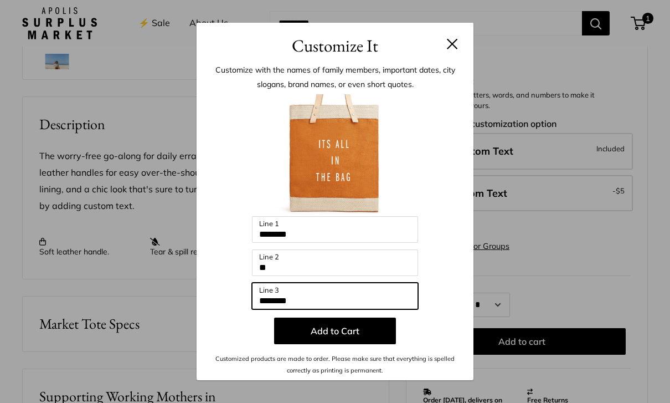
type input "*******"
click at [368, 344] on button "Add to Cart" at bounding box center [335, 330] width 122 height 27
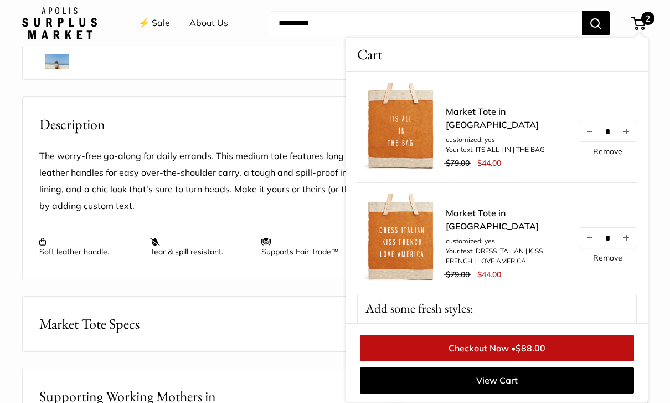
click at [298, 315] on button "Market Tote Specs" at bounding box center [206, 323] width 366 height 55
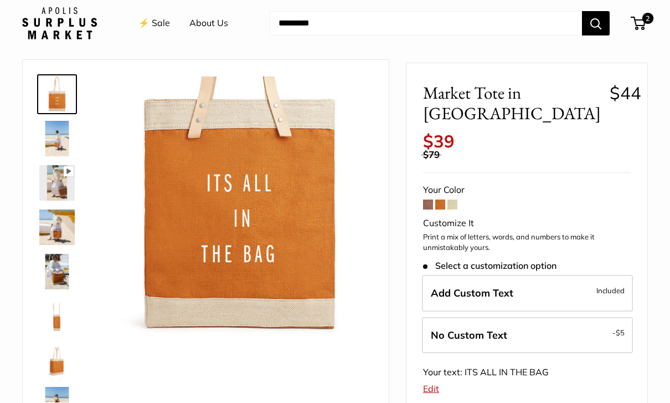
scroll to position [0, 0]
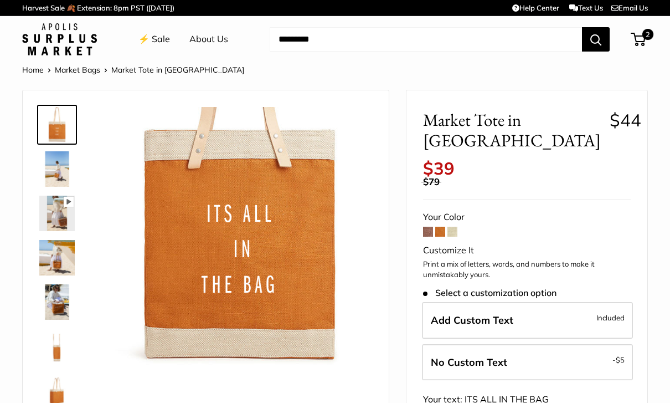
click at [457, 226] on span at bounding box center [452, 231] width 10 height 10
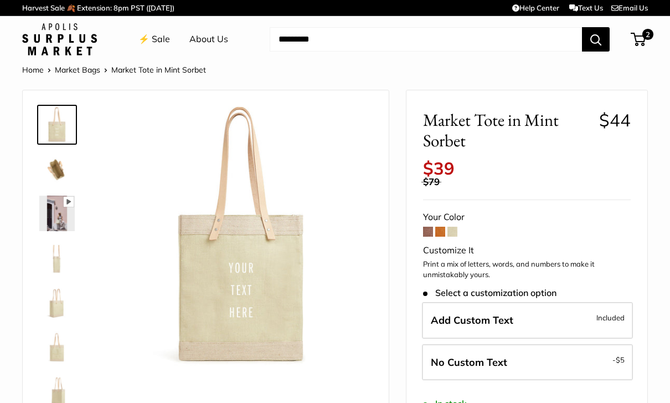
click at [535, 309] on label "Add Custom Text Included" at bounding box center [527, 320] width 211 height 37
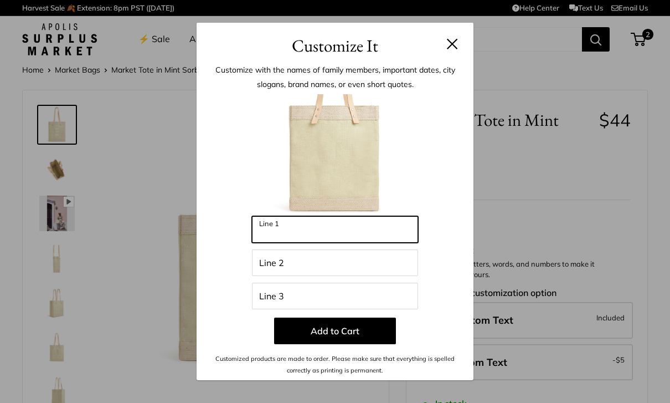
click at [362, 238] on input "Line 1" at bounding box center [335, 229] width 166 height 27
click at [306, 235] on input "Line 1" at bounding box center [335, 229] width 166 height 27
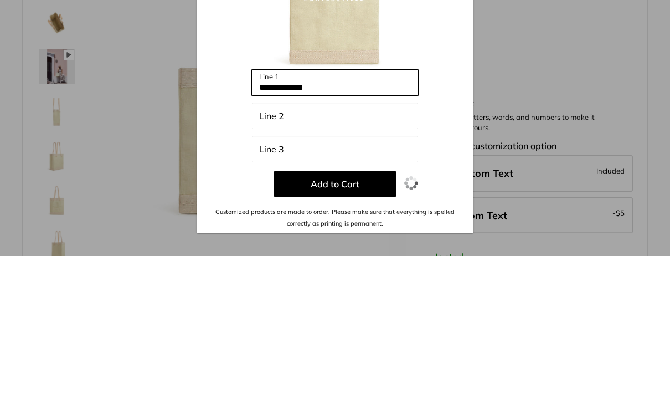
type input "**********"
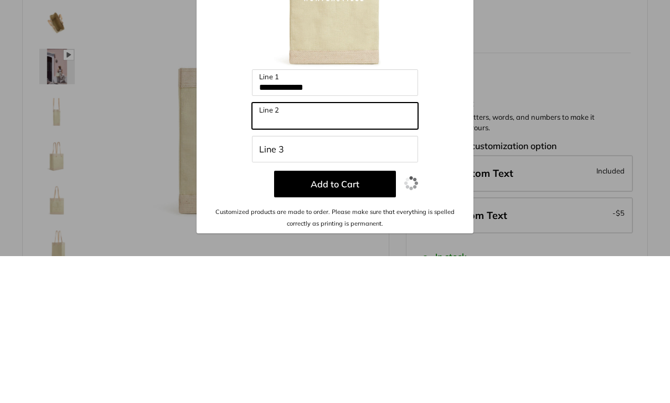
click at [316, 249] on input "Line 2" at bounding box center [335, 262] width 166 height 27
type input "*"
type input "**"
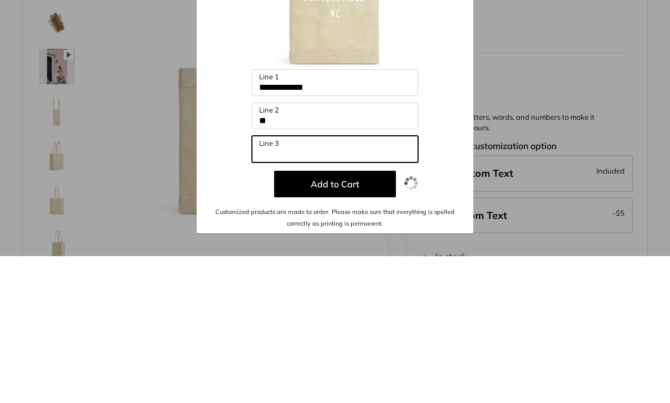
click at [334, 282] on input "Line 3" at bounding box center [335, 295] width 166 height 27
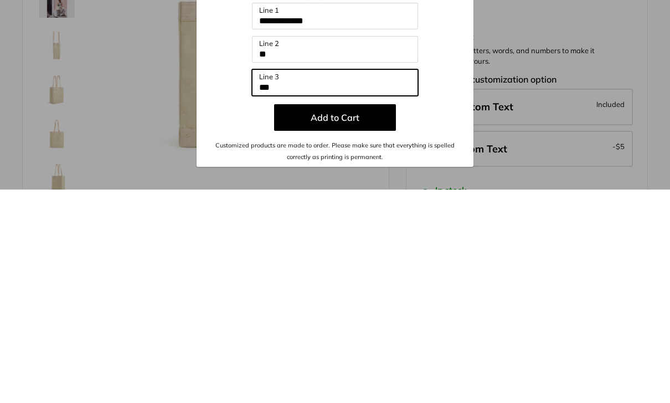
type input "***"
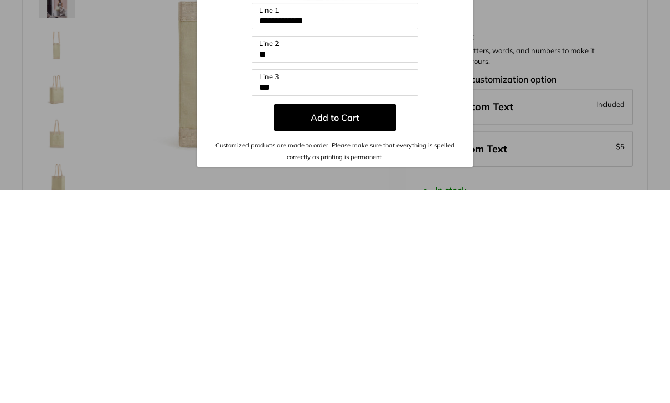
click at [364, 317] on button "Add to Cart" at bounding box center [335, 330] width 122 height 27
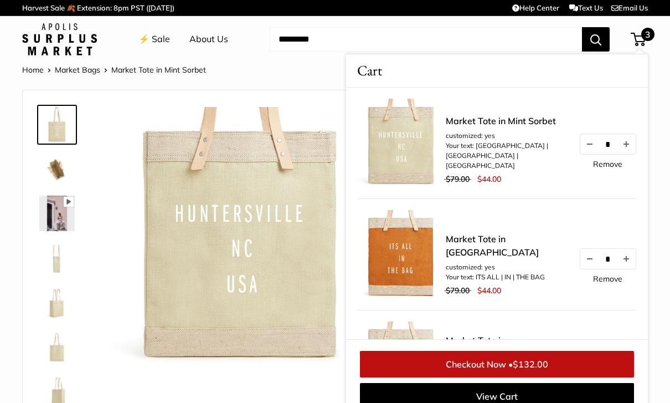
click at [609, 168] on link "Remove" at bounding box center [607, 164] width 29 height 8
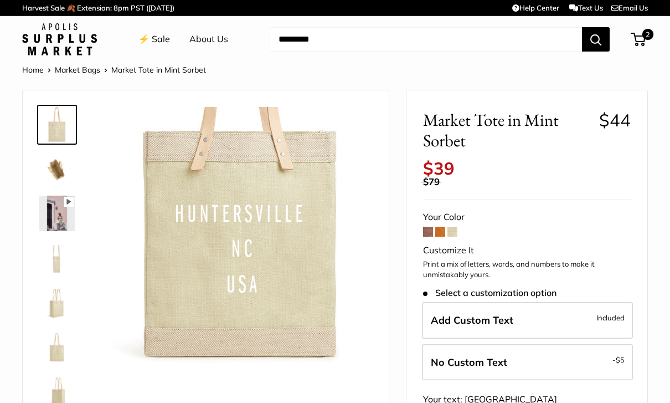
click at [432, 226] on span at bounding box center [428, 231] width 10 height 10
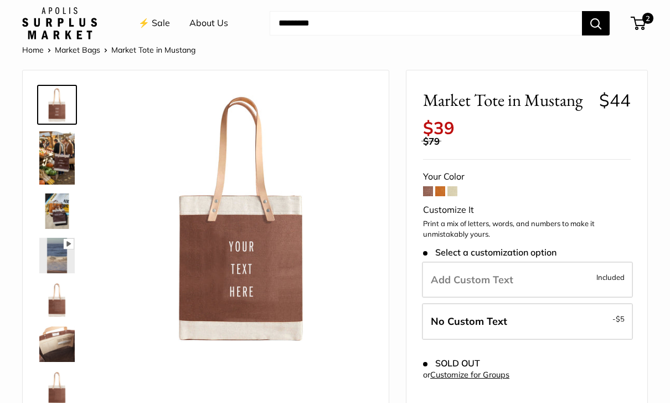
scroll to position [22, 0]
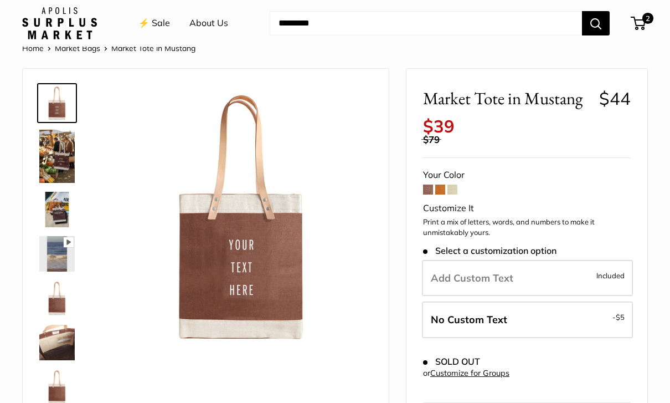
click at [559, 270] on label "Add Custom Text Included" at bounding box center [527, 278] width 211 height 37
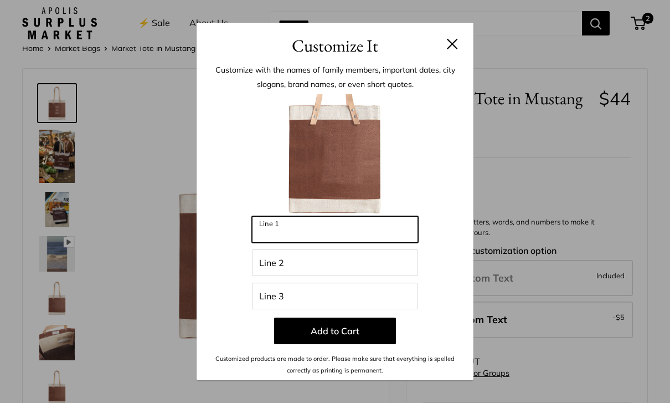
click at [339, 231] on input "Line 1" at bounding box center [335, 229] width 166 height 27
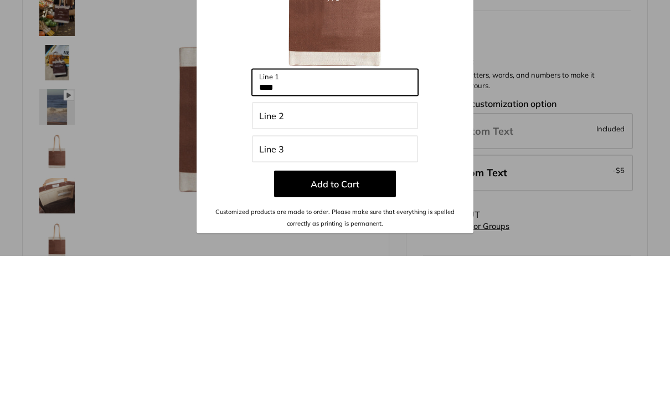
type input "***"
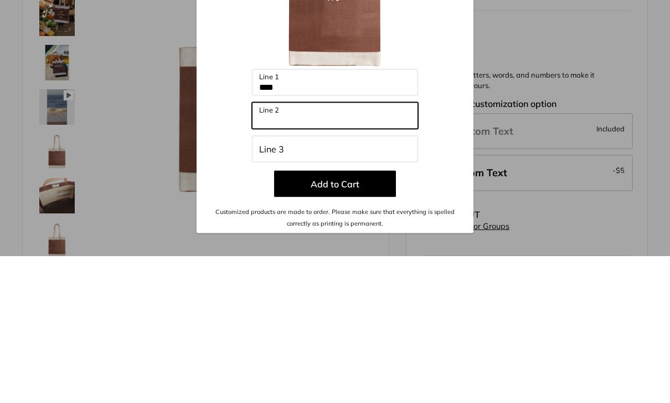
click at [328, 249] on input "Line 2" at bounding box center [335, 262] width 166 height 27
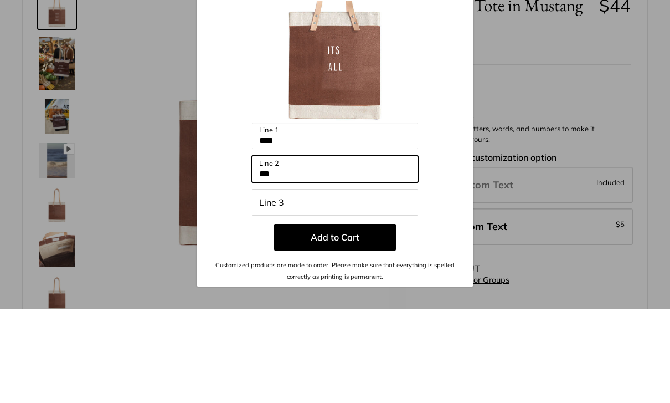
type input "***"
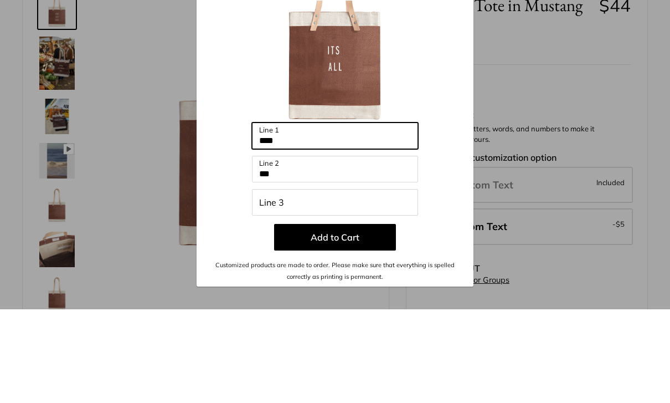
click at [318, 216] on input "***" at bounding box center [335, 229] width 166 height 27
type input "*******"
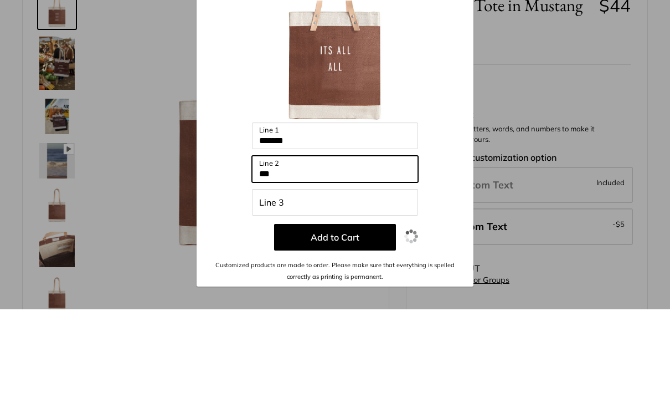
click at [303, 249] on input "***" at bounding box center [335, 262] width 166 height 27
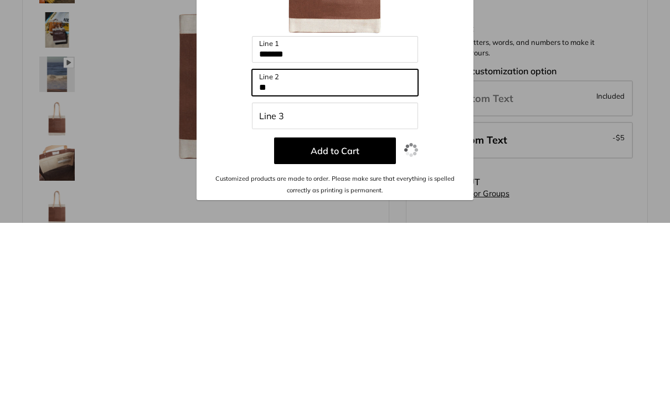
type input "*"
type input "**"
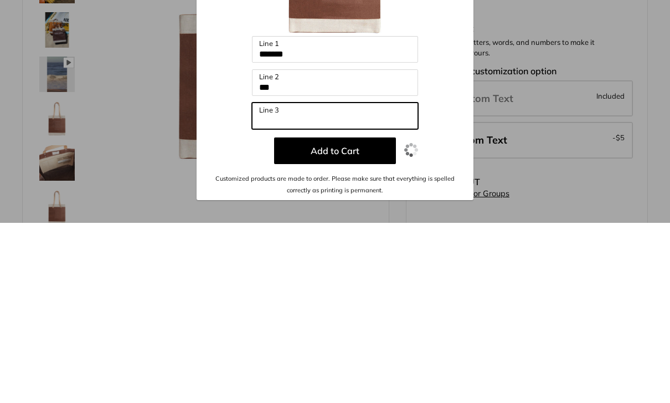
click at [279, 282] on input "Line 3" at bounding box center [335, 295] width 166 height 27
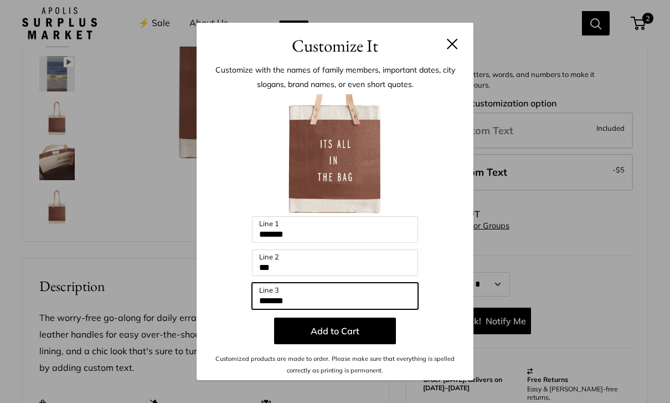
type input "*******"
click at [353, 344] on button "Add to Cart" at bounding box center [335, 330] width 122 height 27
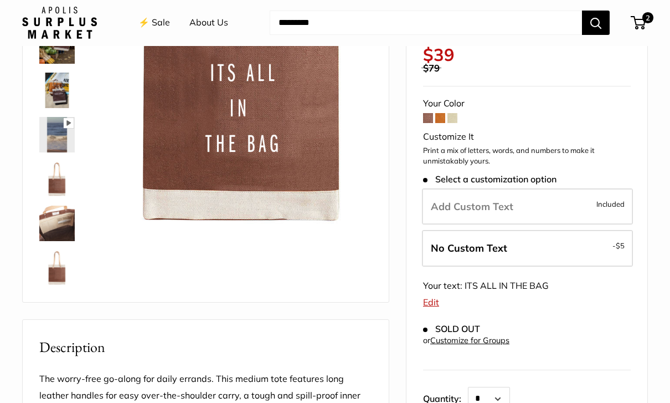
scroll to position [121, 0]
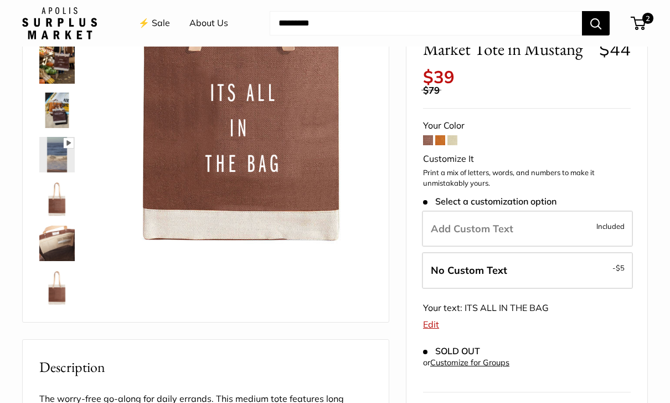
click at [455, 135] on span at bounding box center [452, 140] width 10 height 10
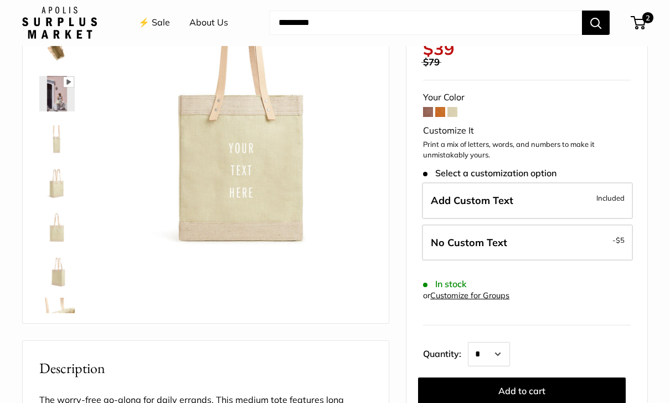
scroll to position [120, 0]
click at [603, 192] on span "Included" at bounding box center [610, 197] width 28 height 13
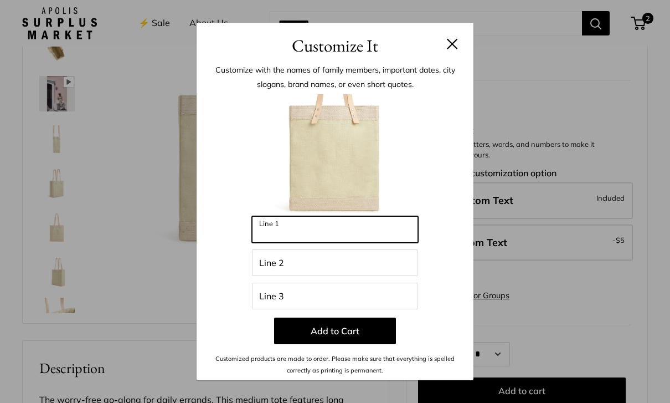
click at [333, 243] on input "Line 1" at bounding box center [335, 229] width 166 height 27
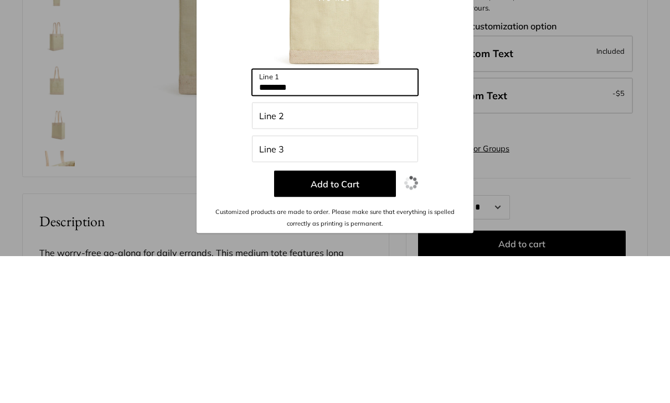
type input "*******"
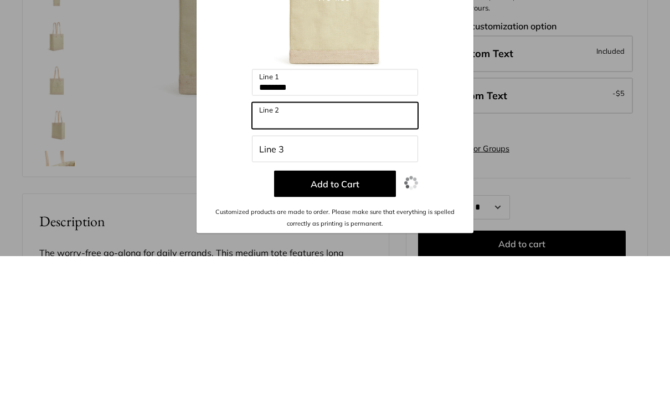
click at [317, 249] on input "Line 2" at bounding box center [335, 262] width 166 height 27
type input "**"
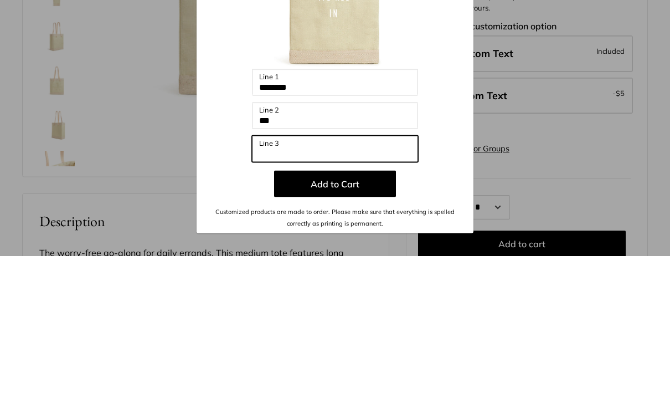
click at [318, 282] on input "Line 3" at bounding box center [335, 295] width 166 height 27
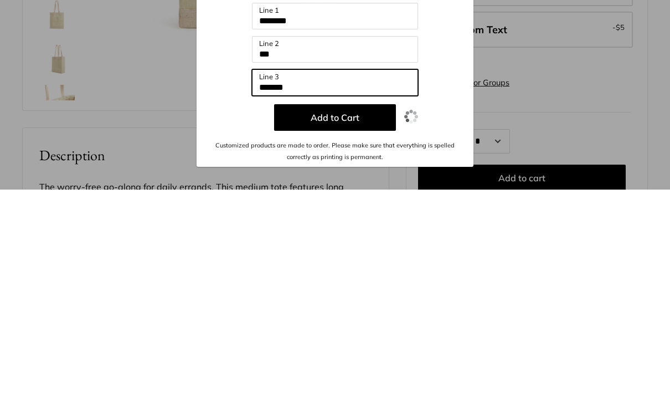
type input "*******"
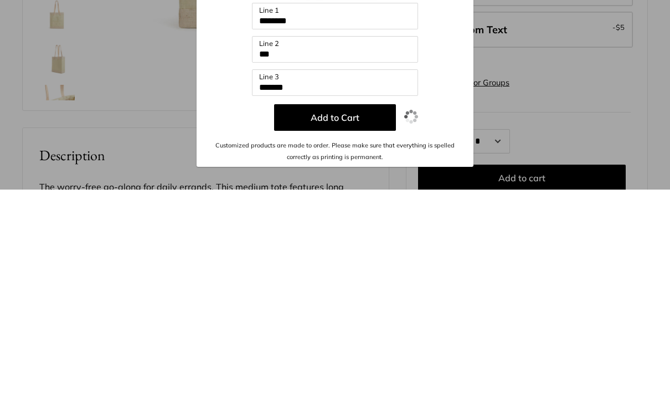
click at [351, 317] on button "Add to Cart" at bounding box center [335, 330] width 122 height 27
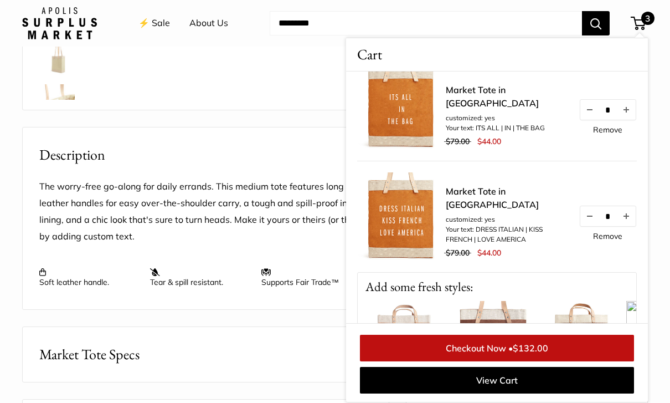
scroll to position [132, 0]
click at [607, 240] on link "Remove" at bounding box center [607, 237] width 29 height 8
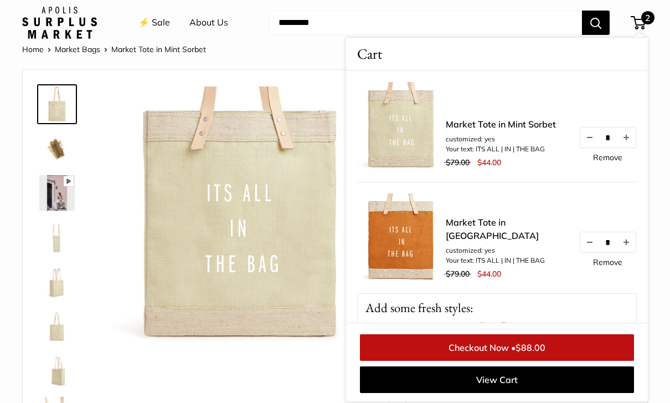
scroll to position [0, 0]
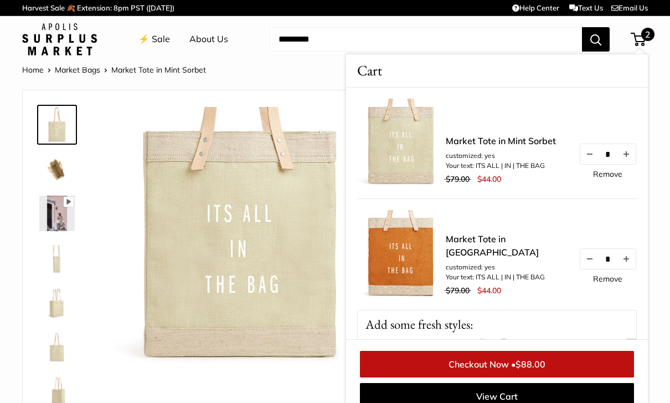
click at [292, 72] on div "Home Market Bags Market Tote in Mint Sorbet" at bounding box center [335, 70] width 626 height 14
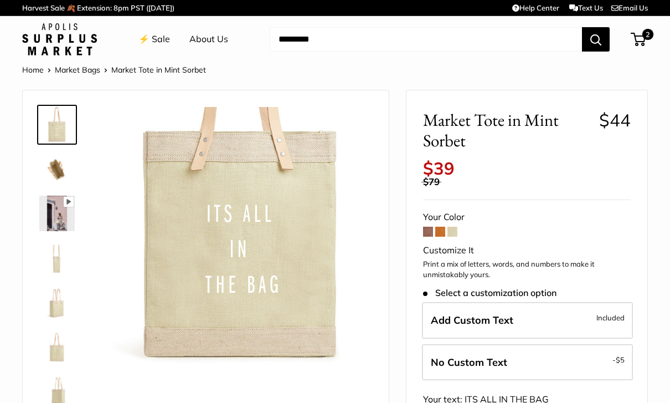
click at [444, 226] on span at bounding box center [440, 231] width 10 height 10
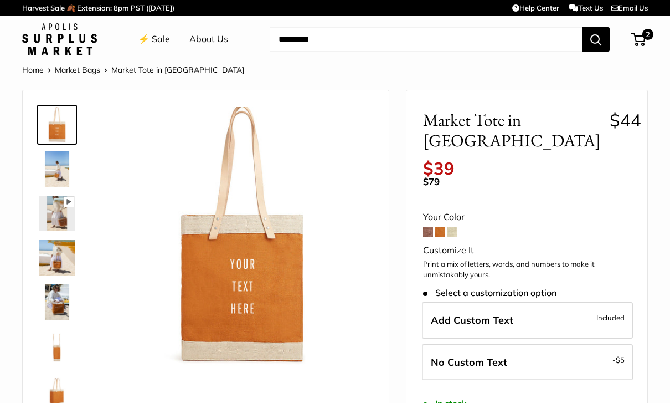
click at [580, 360] on form "Your Color Customize It Print a mix of letters, words, and numbers to make it u…" at bounding box center [527, 366] width 208 height 315
click at [581, 302] on label "Add Custom Text Included" at bounding box center [527, 320] width 211 height 37
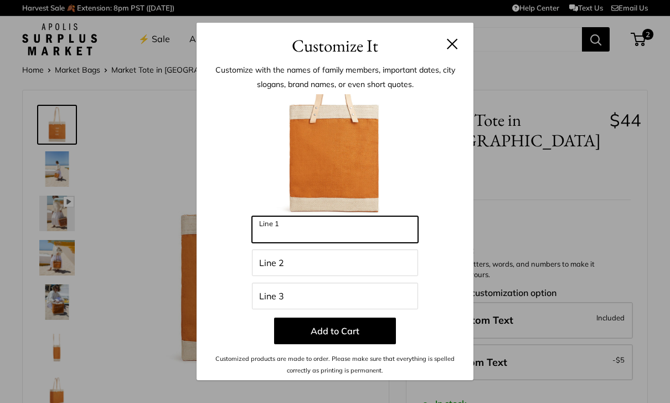
click at [345, 231] on input "Line 1" at bounding box center [335, 229] width 166 height 27
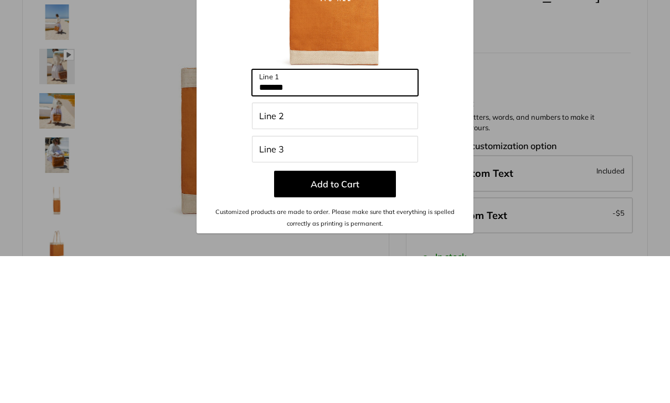
type input "*******"
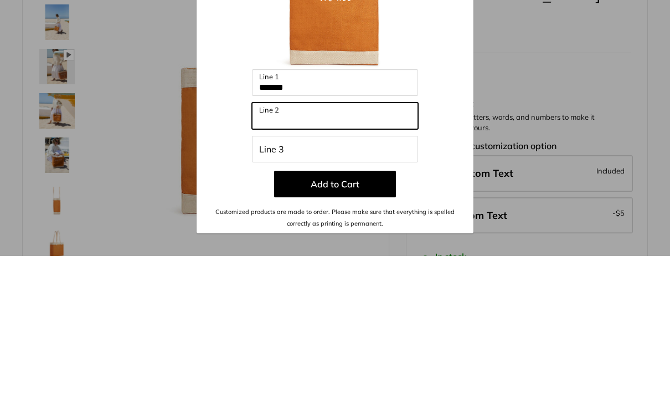
click at [335, 249] on input "Line 2" at bounding box center [335, 262] width 166 height 27
type input "**"
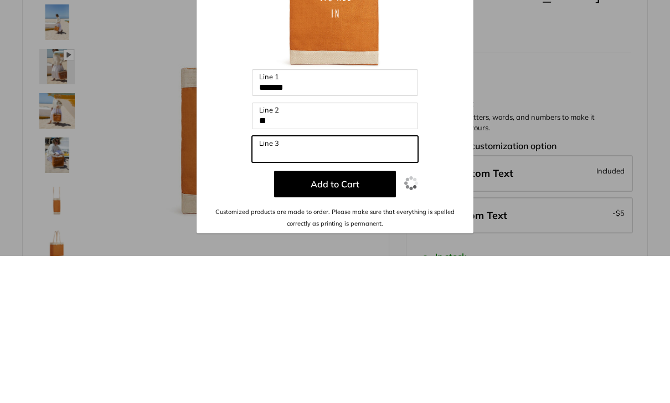
click at [324, 282] on input "Line 3" at bounding box center [335, 295] width 166 height 27
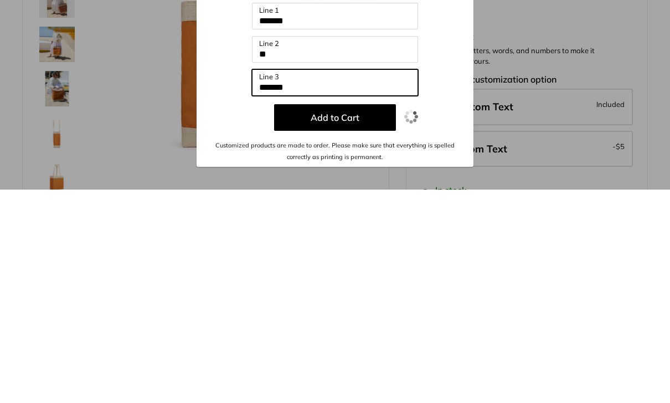
type input "*******"
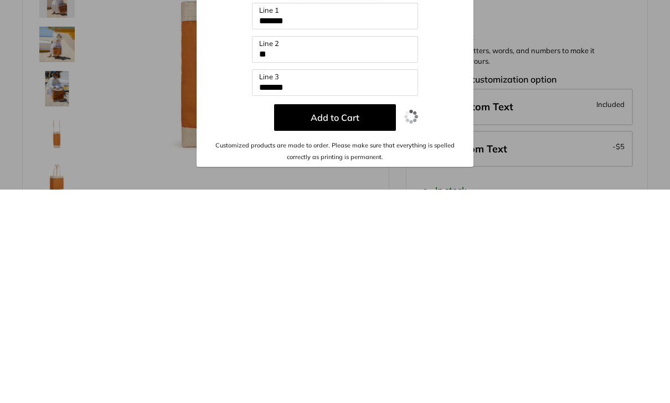
click at [361, 317] on button "Add to Cart" at bounding box center [335, 330] width 122 height 27
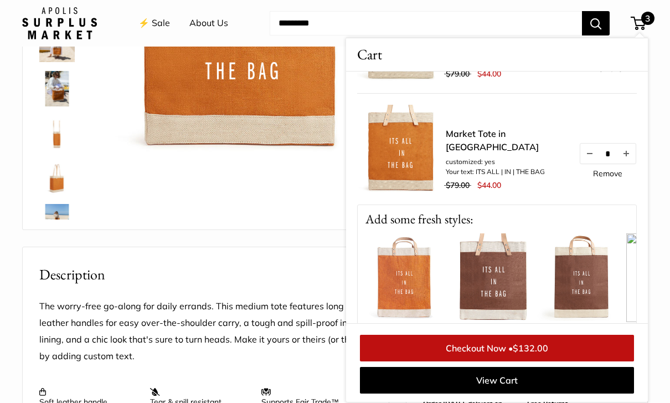
scroll to position [201, 0]
click at [518, 353] on span "$132.00" at bounding box center [530, 347] width 35 height 11
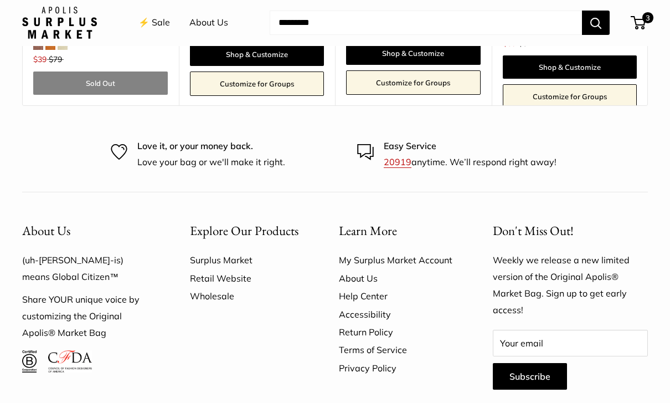
scroll to position [1663, 0]
click at [380, 287] on link "Help Center" at bounding box center [396, 296] width 115 height 18
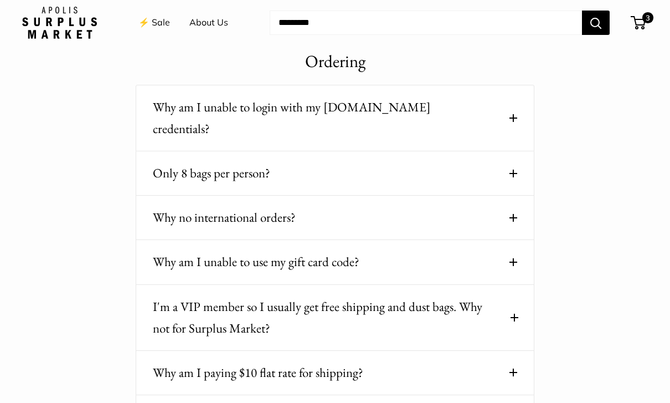
scroll to position [106, 0]
click at [507, 361] on button "Why am I paying $10 flat rate for shipping?" at bounding box center [335, 372] width 364 height 22
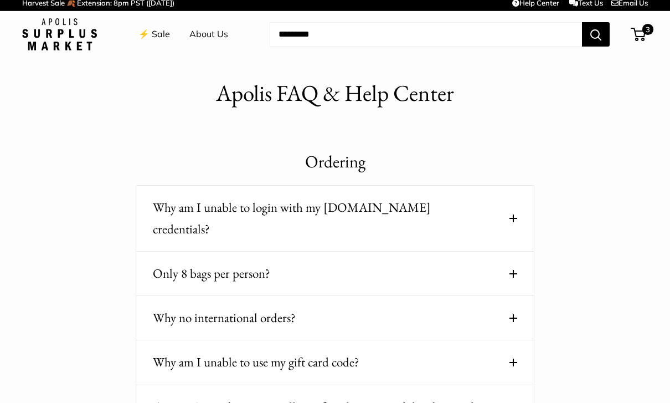
scroll to position [0, 0]
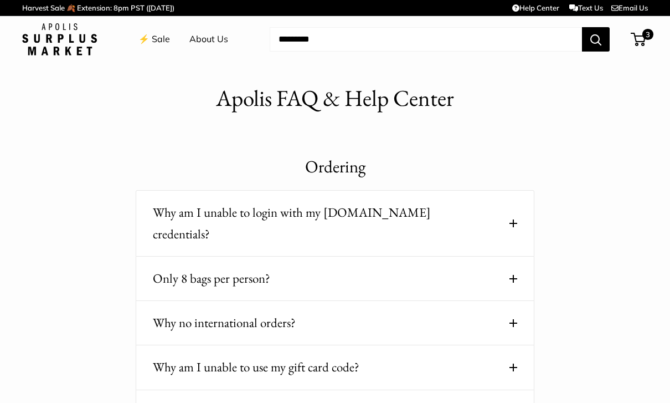
click at [645, 37] on span "3" at bounding box center [647, 34] width 11 height 11
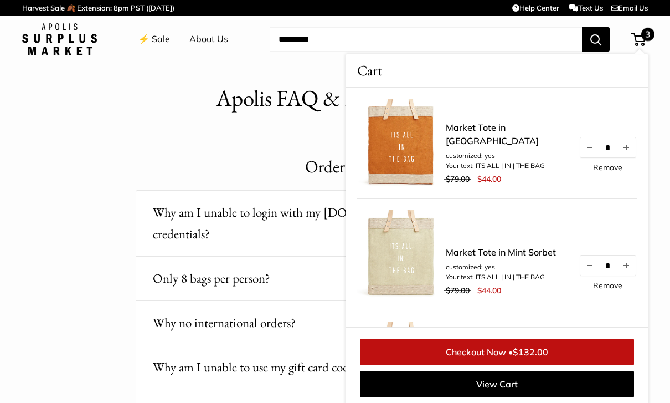
click at [527, 352] on span "$132.00" at bounding box center [530, 351] width 35 height 11
